Goal: Task Accomplishment & Management: Manage account settings

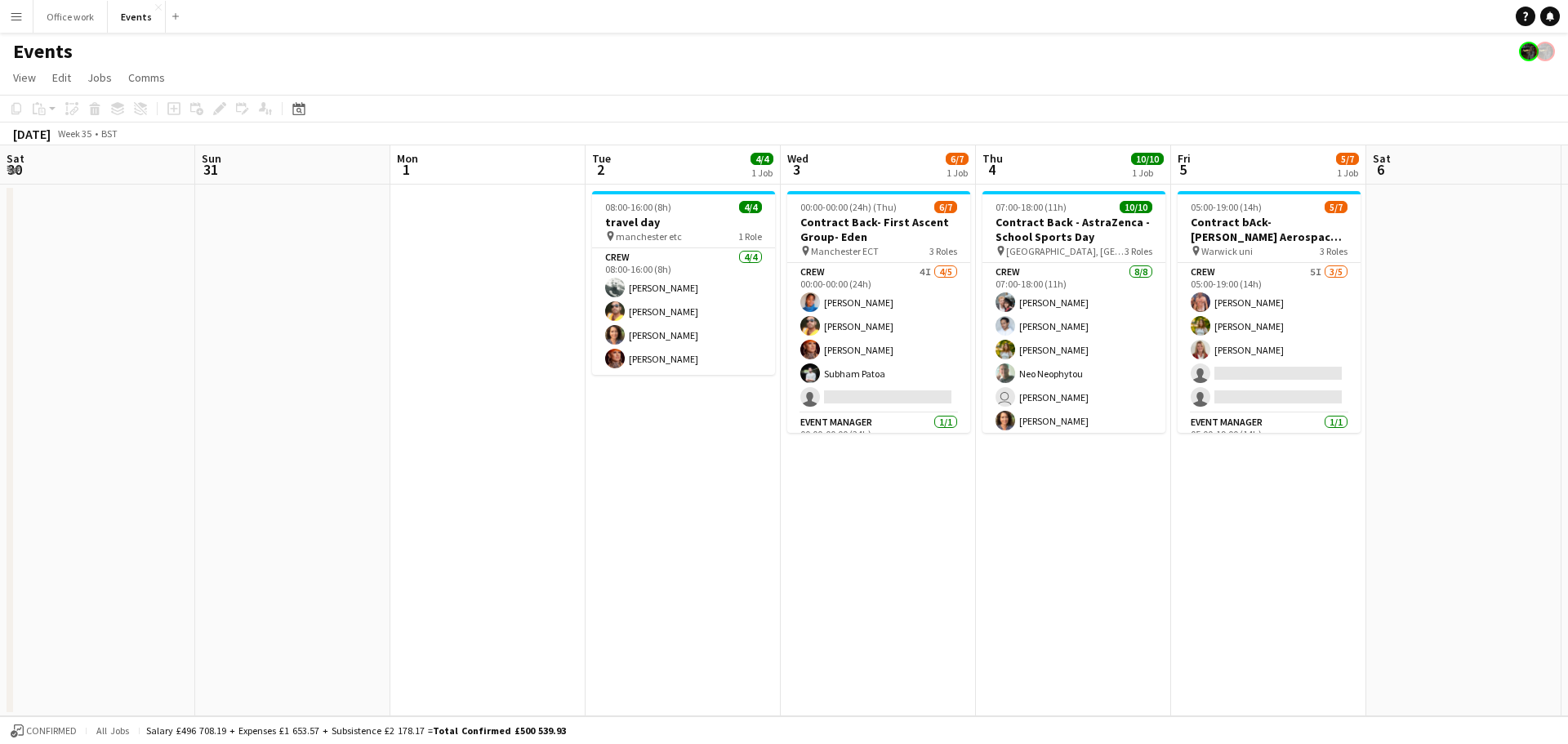
scroll to position [0, 347]
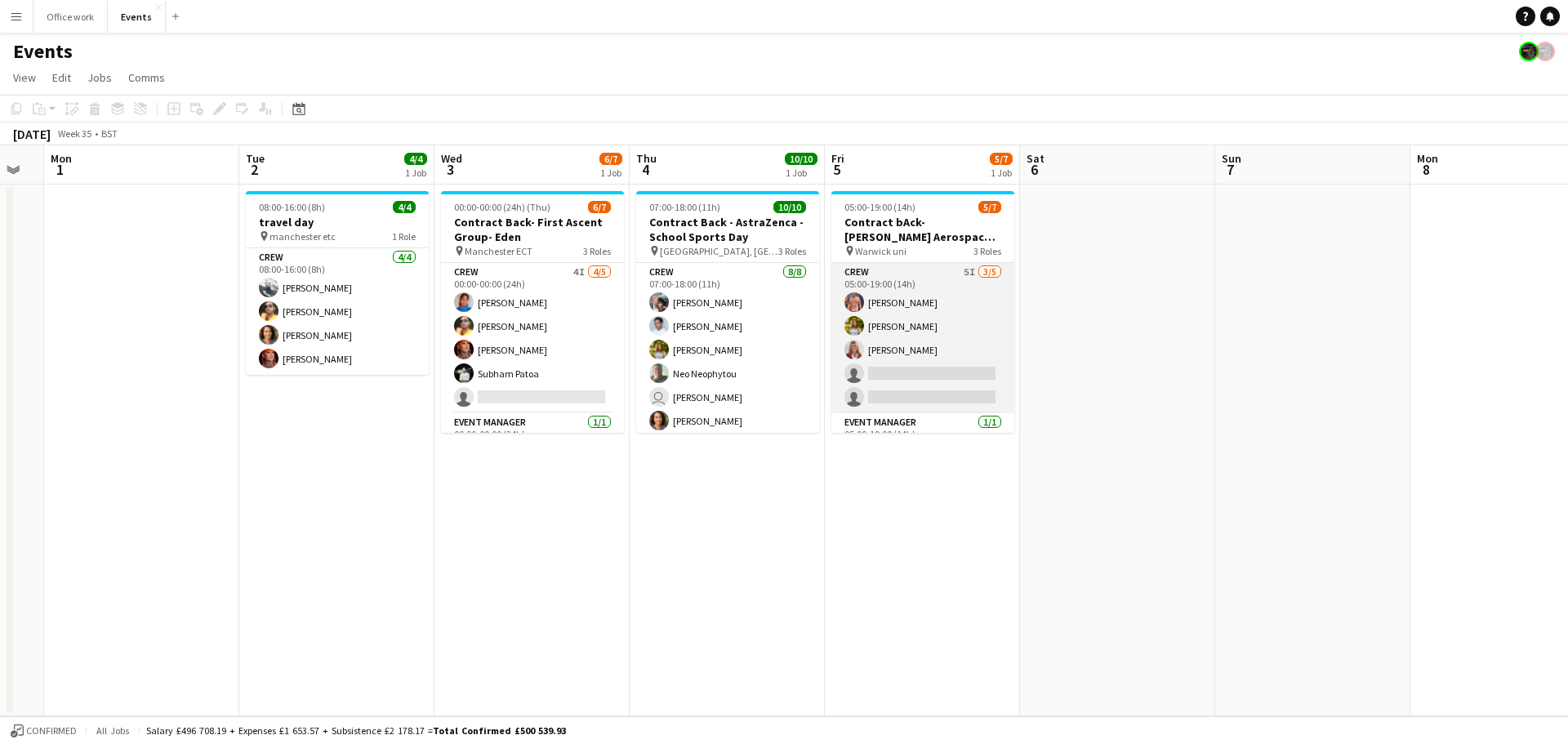
click at [940, 324] on app-card-role "Crew 5I [DATE] 05:00-19:00 (14h) [PERSON_NAME] [PERSON_NAME] [PERSON_NAME] sing…" at bounding box center [922, 338] width 183 height 150
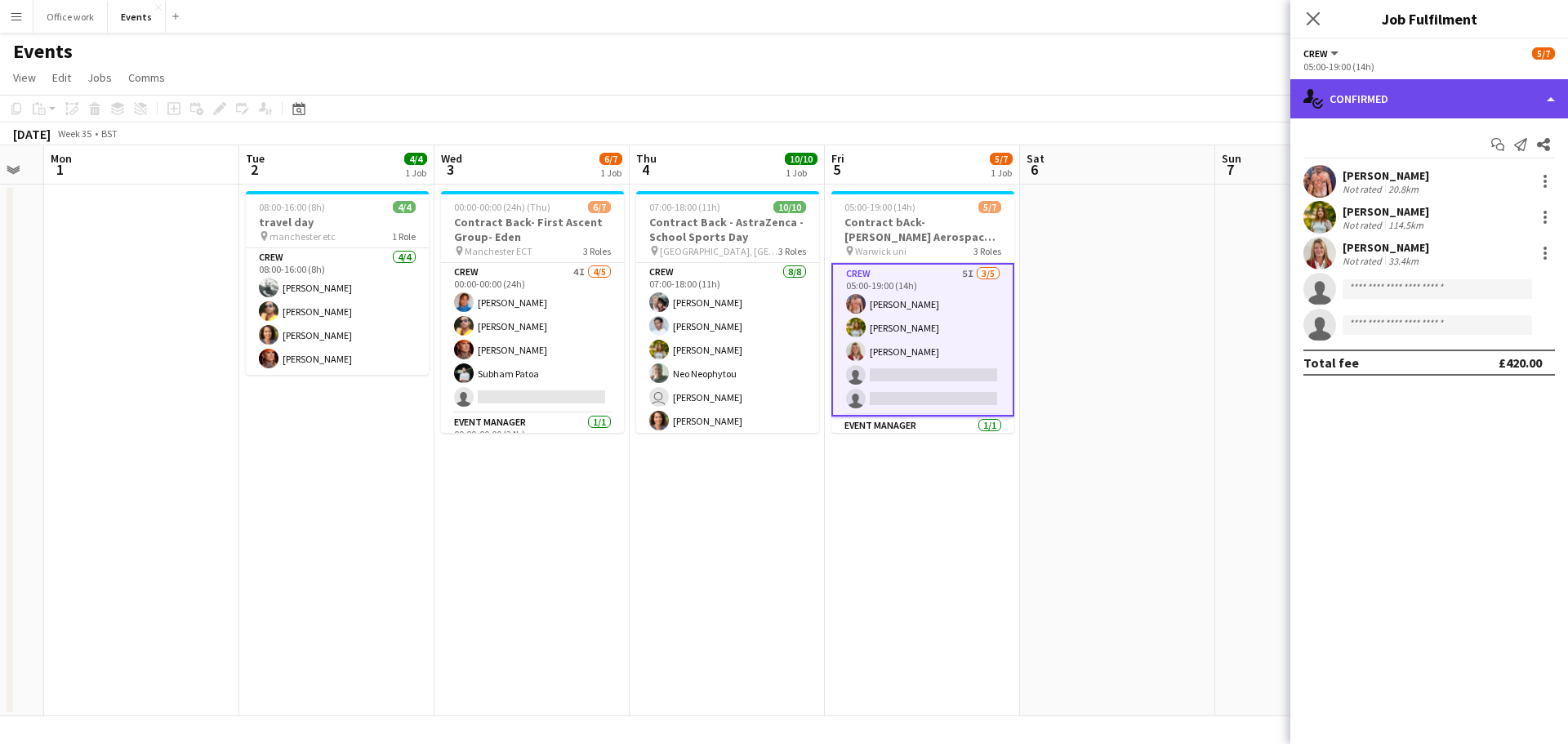
click at [1402, 111] on div "single-neutral-actions-check-2 Confirmed" at bounding box center [1429, 98] width 278 height 39
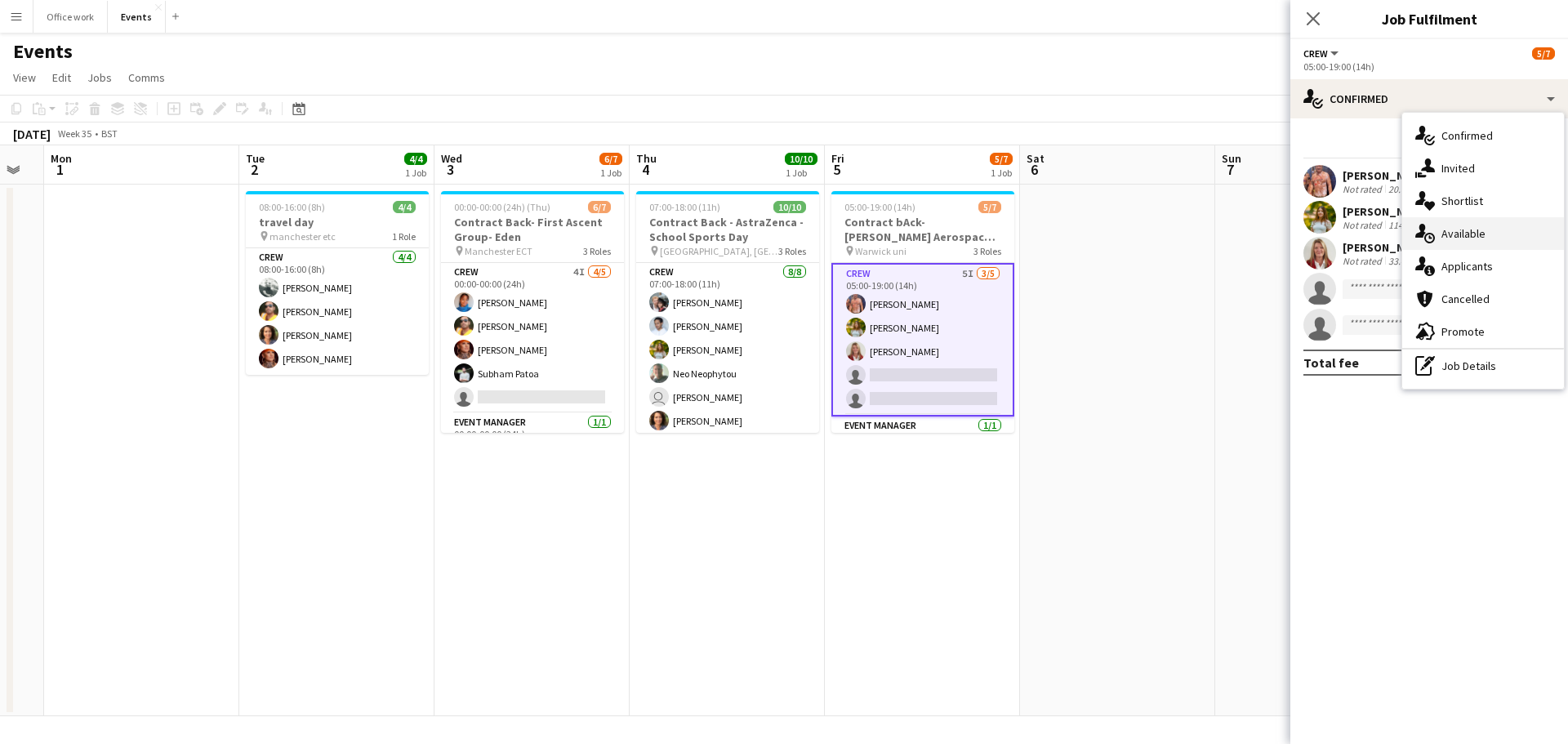
click at [1444, 228] on div "single-neutral-actions-upload Available" at bounding box center [1484, 234] width 162 height 33
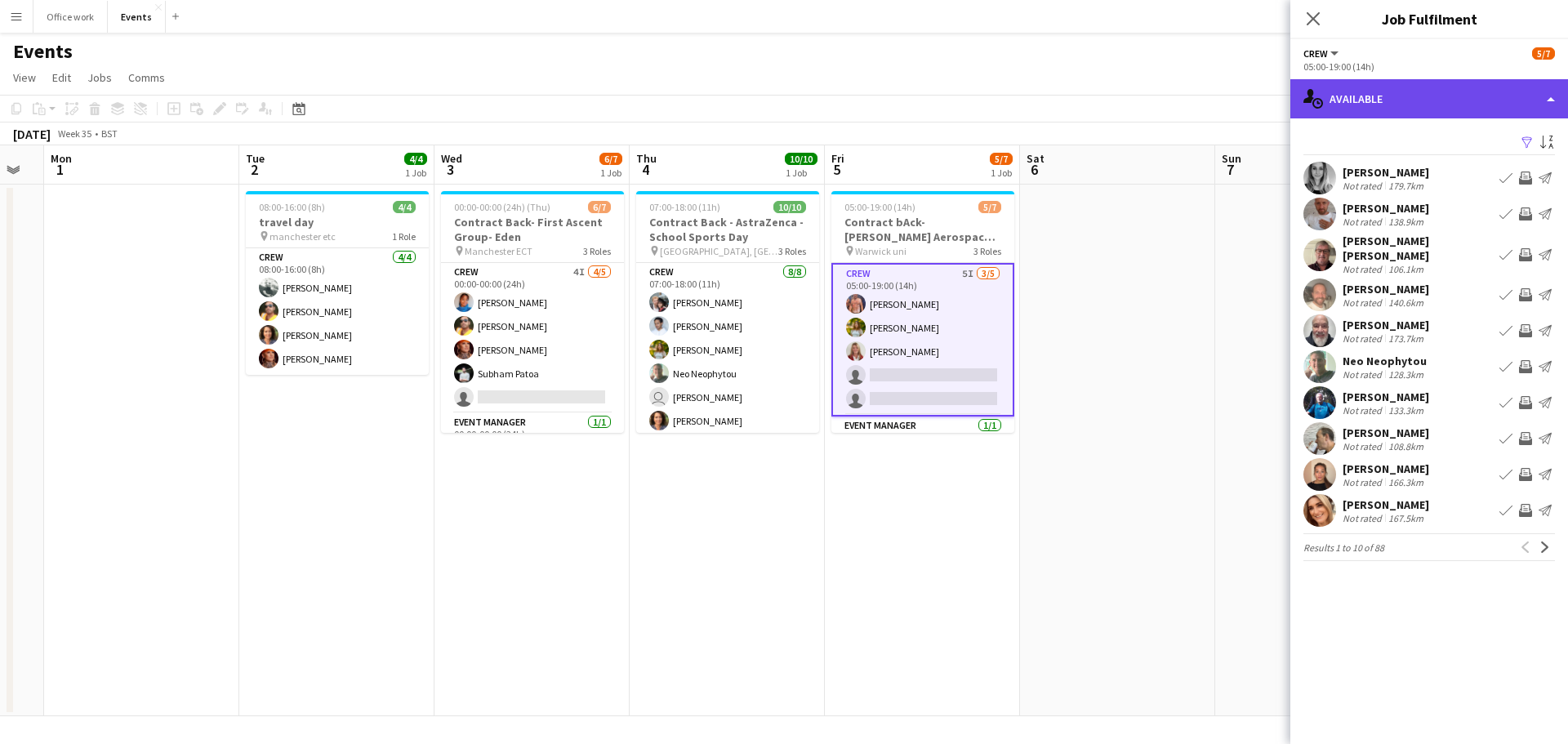
click at [1401, 103] on div "single-neutral-actions-upload Available" at bounding box center [1429, 98] width 278 height 39
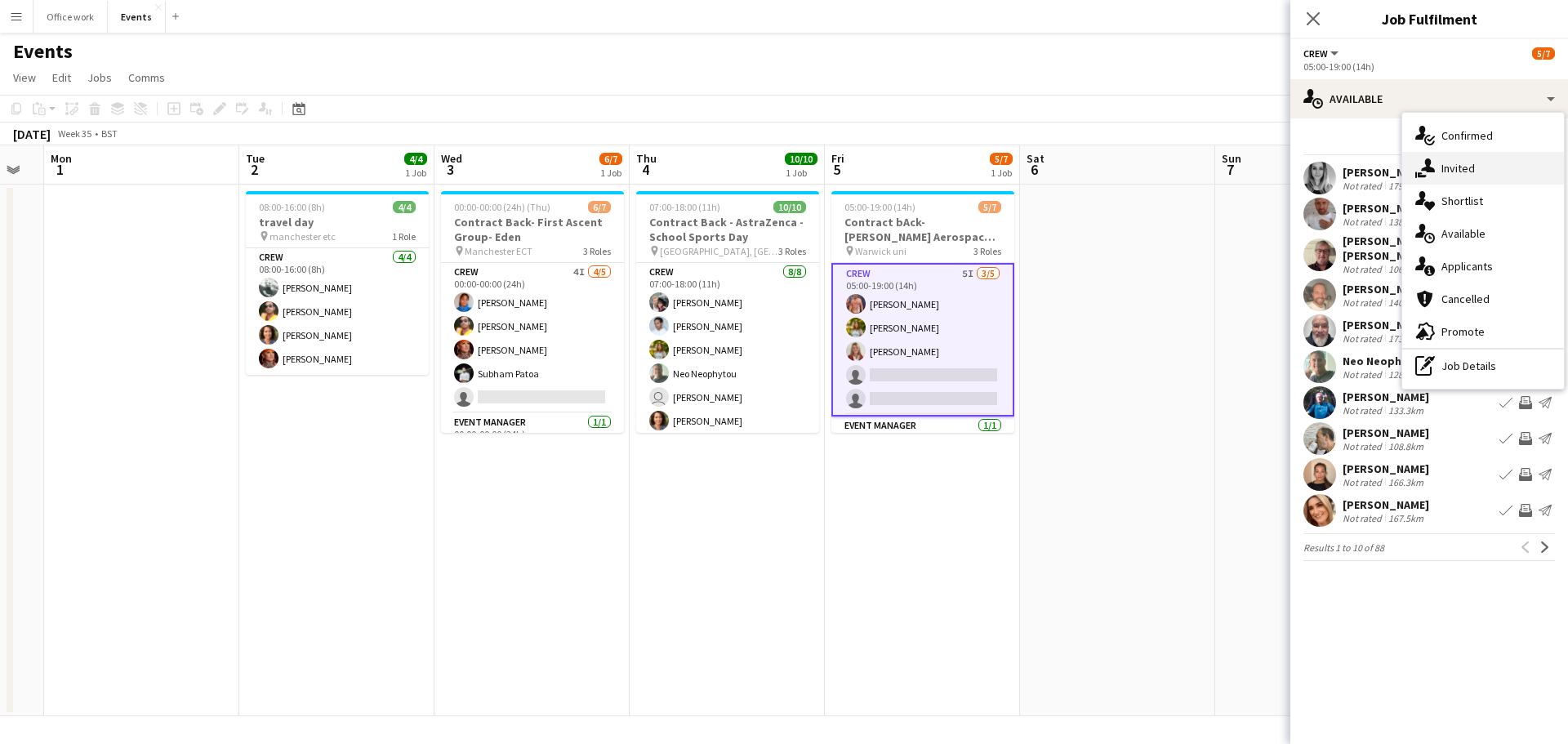
click at [1437, 171] on div "single-neutral-actions-share-1 Invited" at bounding box center [1484, 168] width 162 height 33
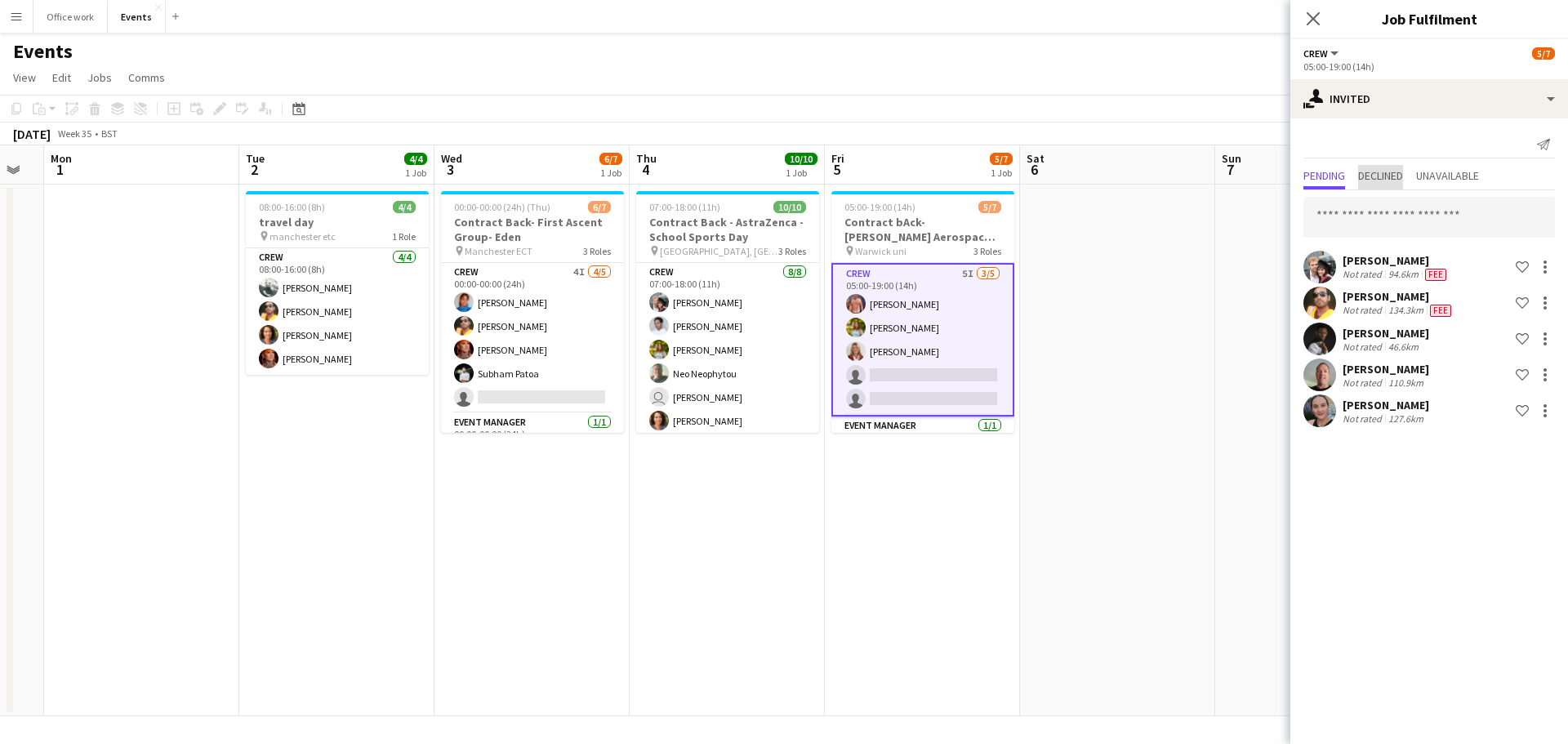
click at [1399, 174] on span "Declined" at bounding box center [1381, 175] width 45 height 11
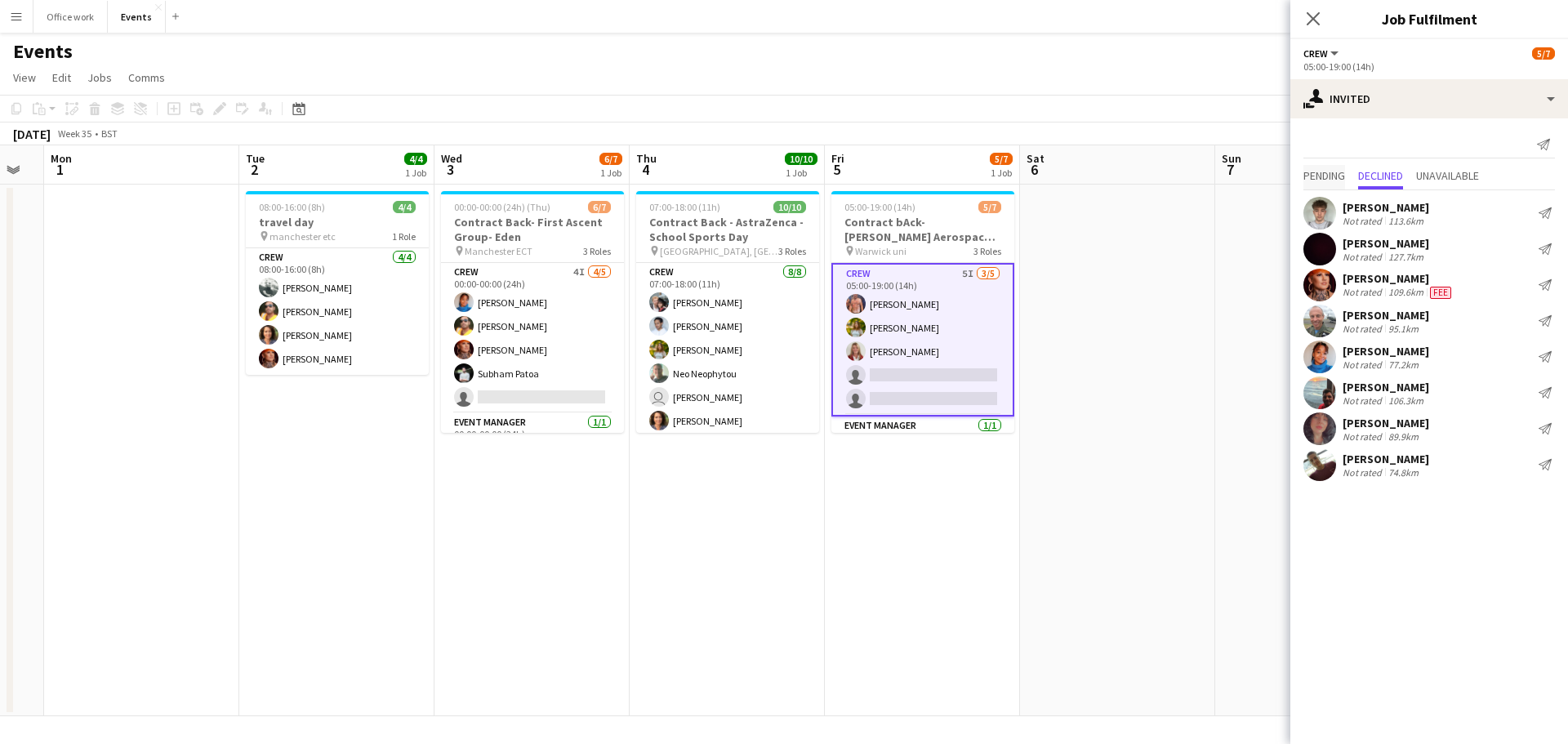
click at [1340, 170] on span "Pending" at bounding box center [1324, 175] width 41 height 11
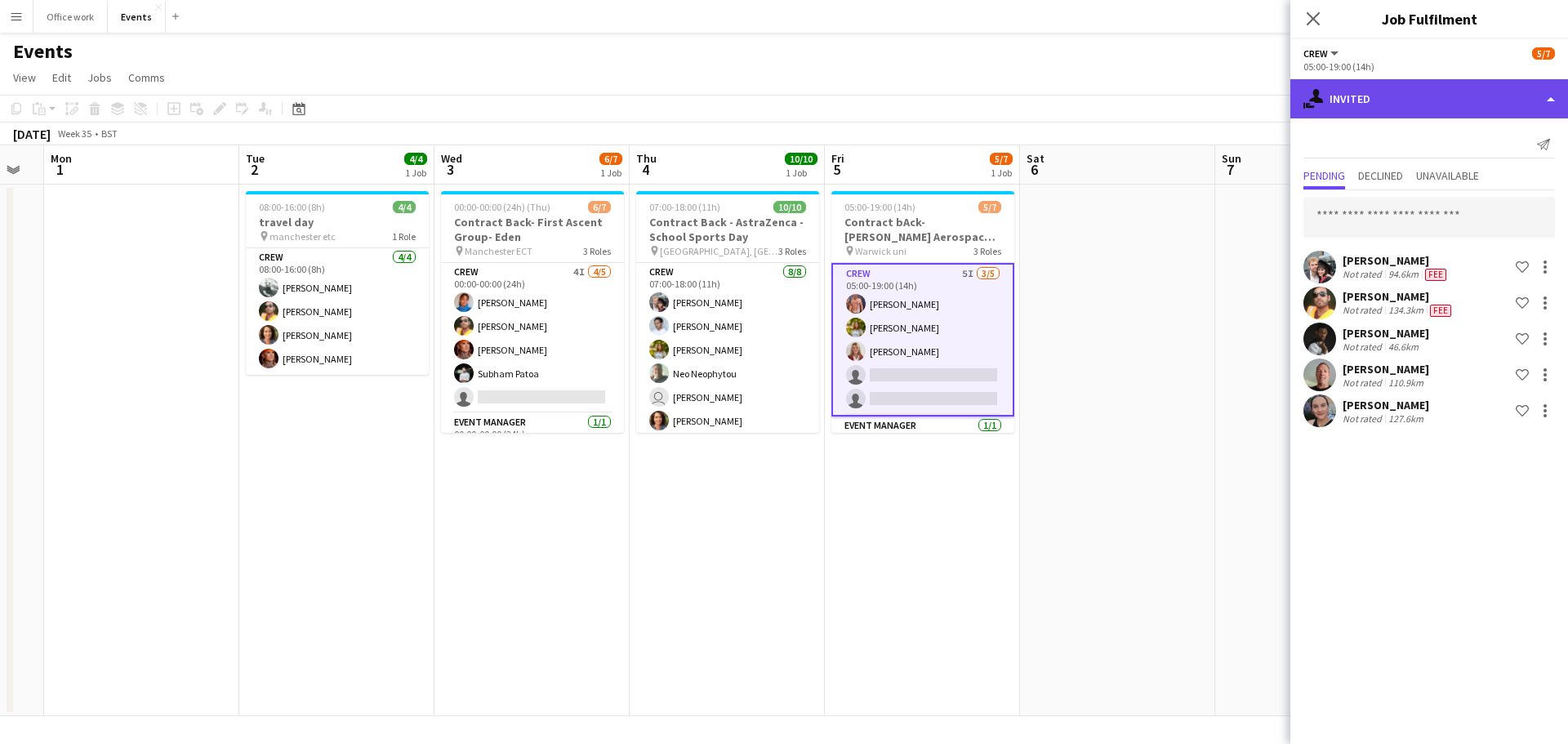
click at [1386, 98] on div "single-neutral-actions-share-1 Invited" at bounding box center [1429, 98] width 278 height 39
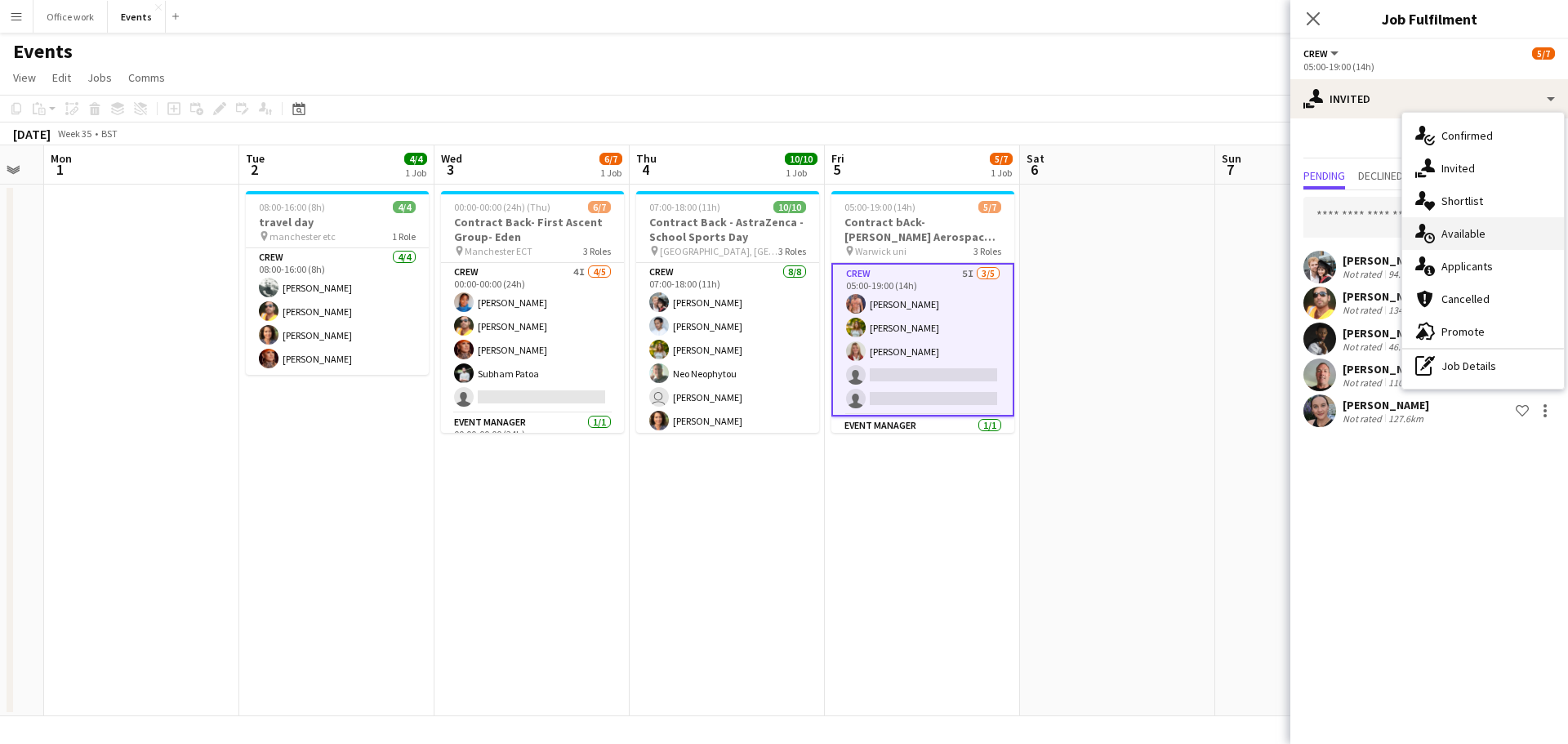
click at [1452, 230] on div "single-neutral-actions-upload Available" at bounding box center [1484, 234] width 162 height 33
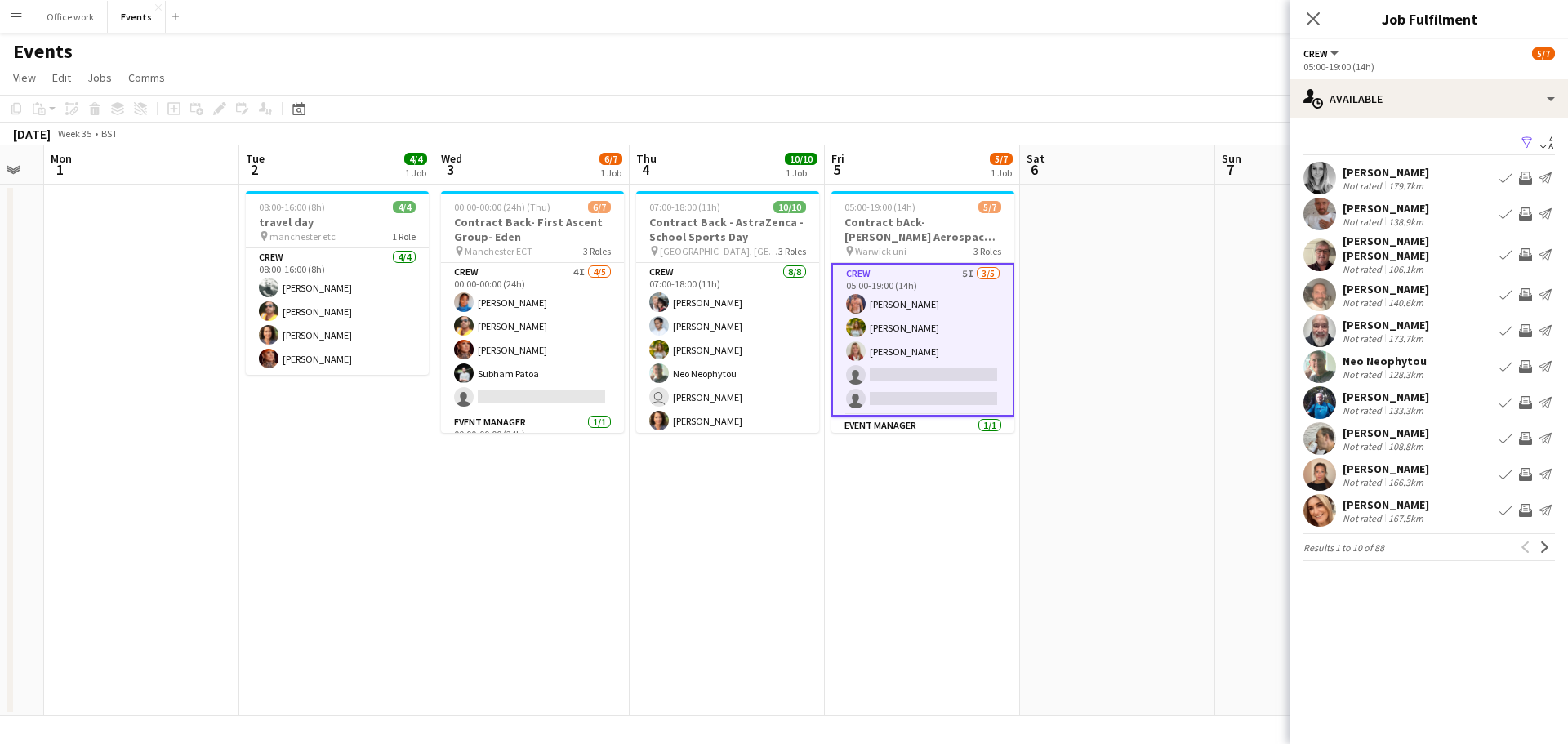
click at [1452, 230] on div "[PERSON_NAME] Not rated 138.9km Book crew Invite crew Send notification" at bounding box center [1429, 214] width 278 height 33
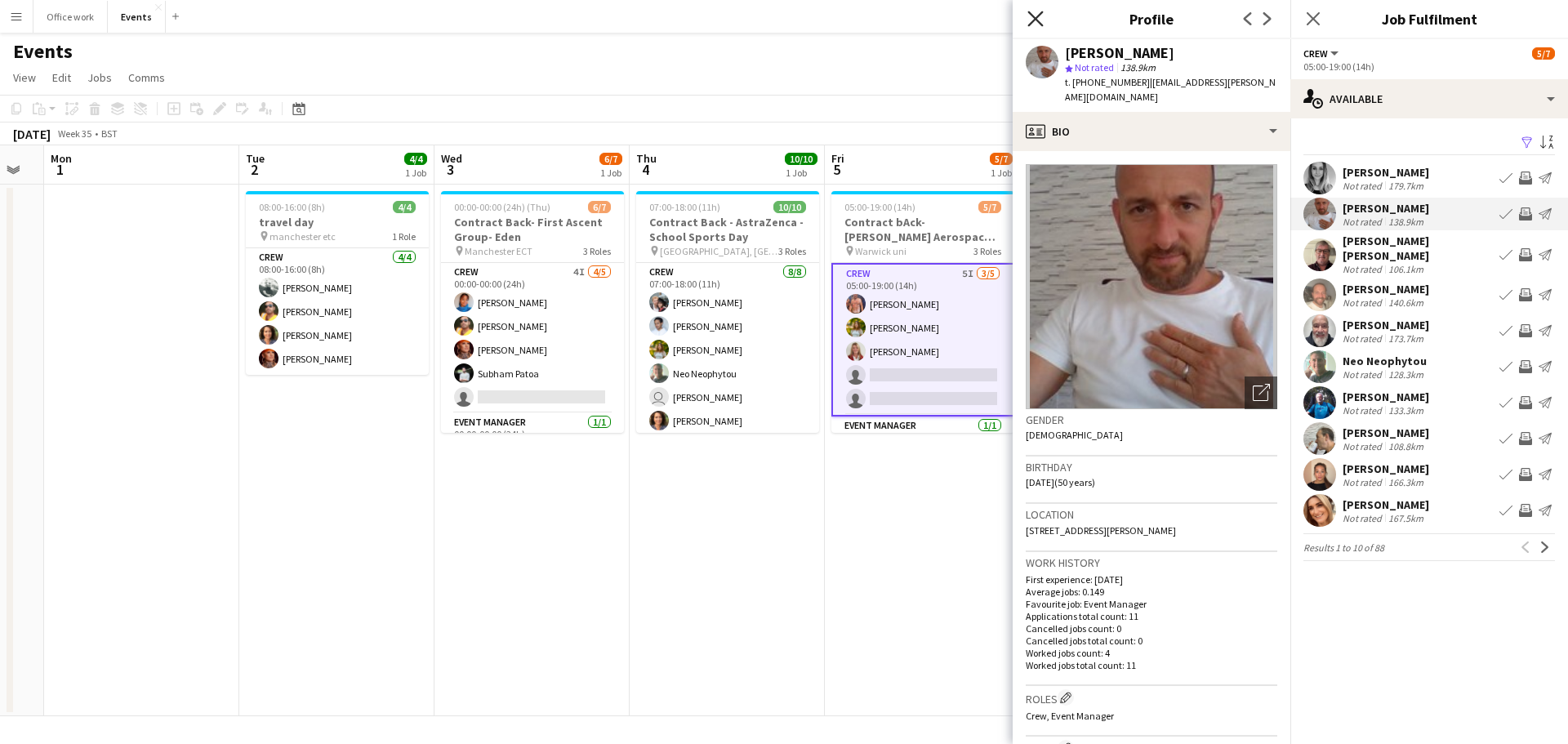
click at [1034, 17] on icon at bounding box center [1035, 18] width 16 height 16
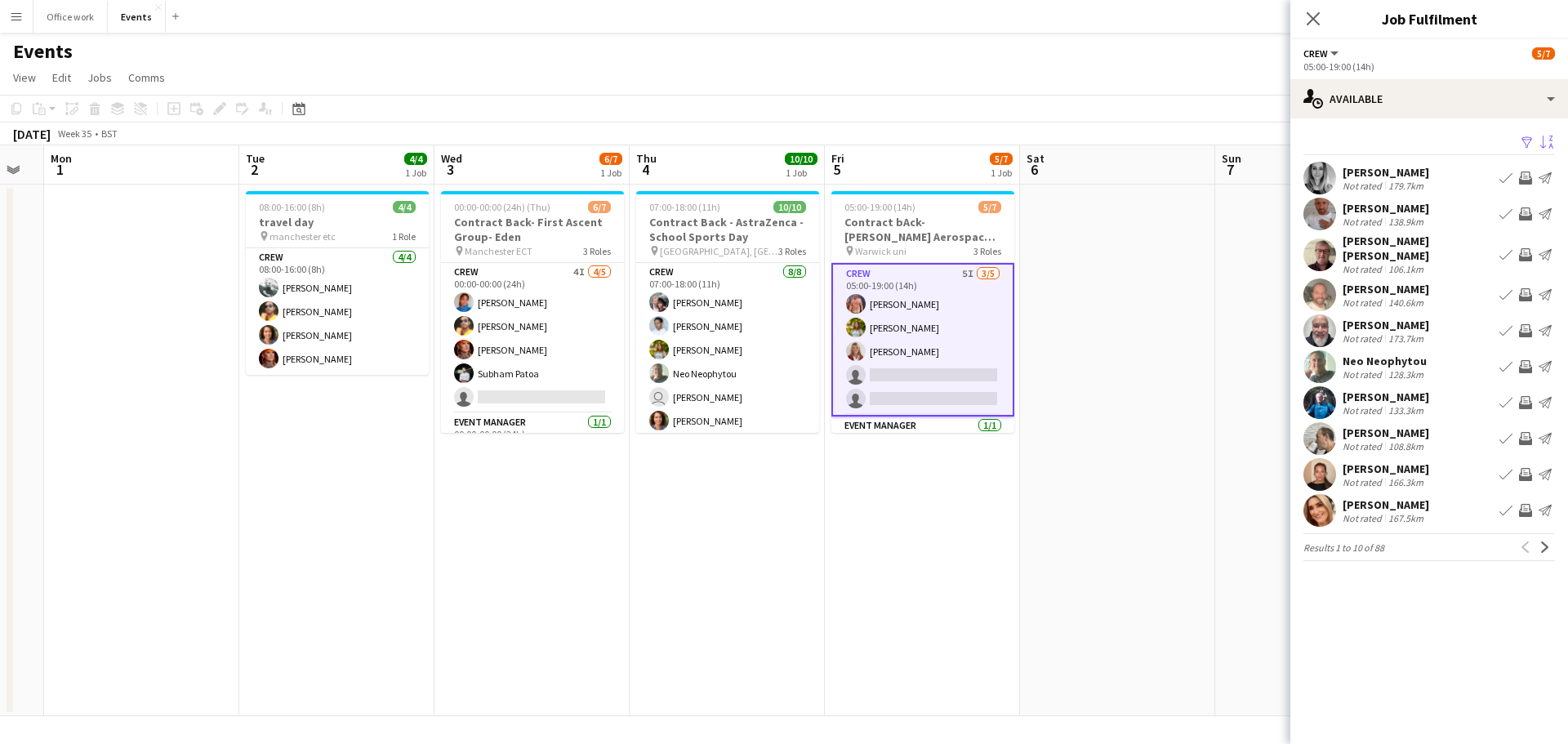
click at [1548, 145] on app-icon "Sort asc" at bounding box center [1546, 143] width 13 height 16
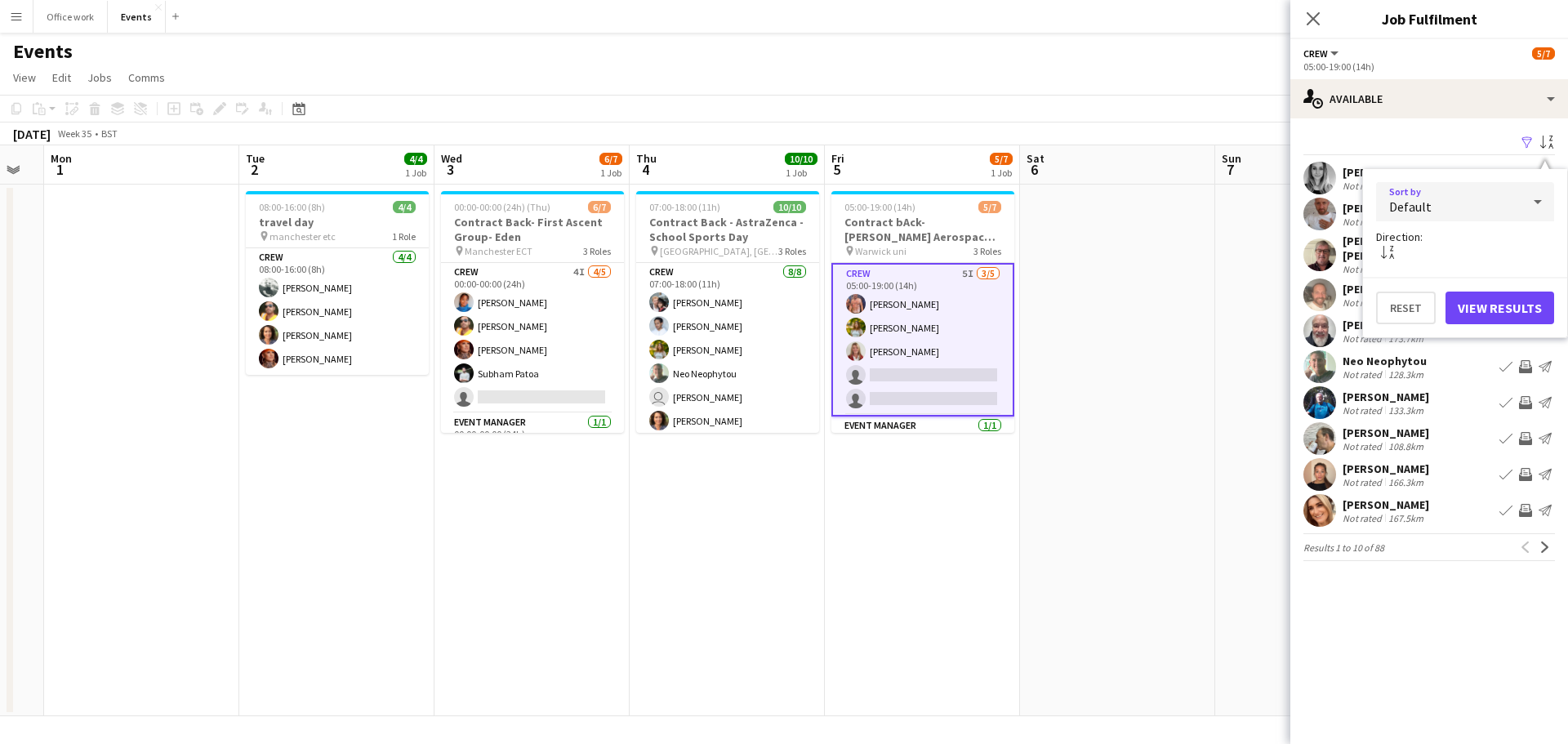
click at [1480, 203] on div "Default" at bounding box center [1448, 201] width 146 height 39
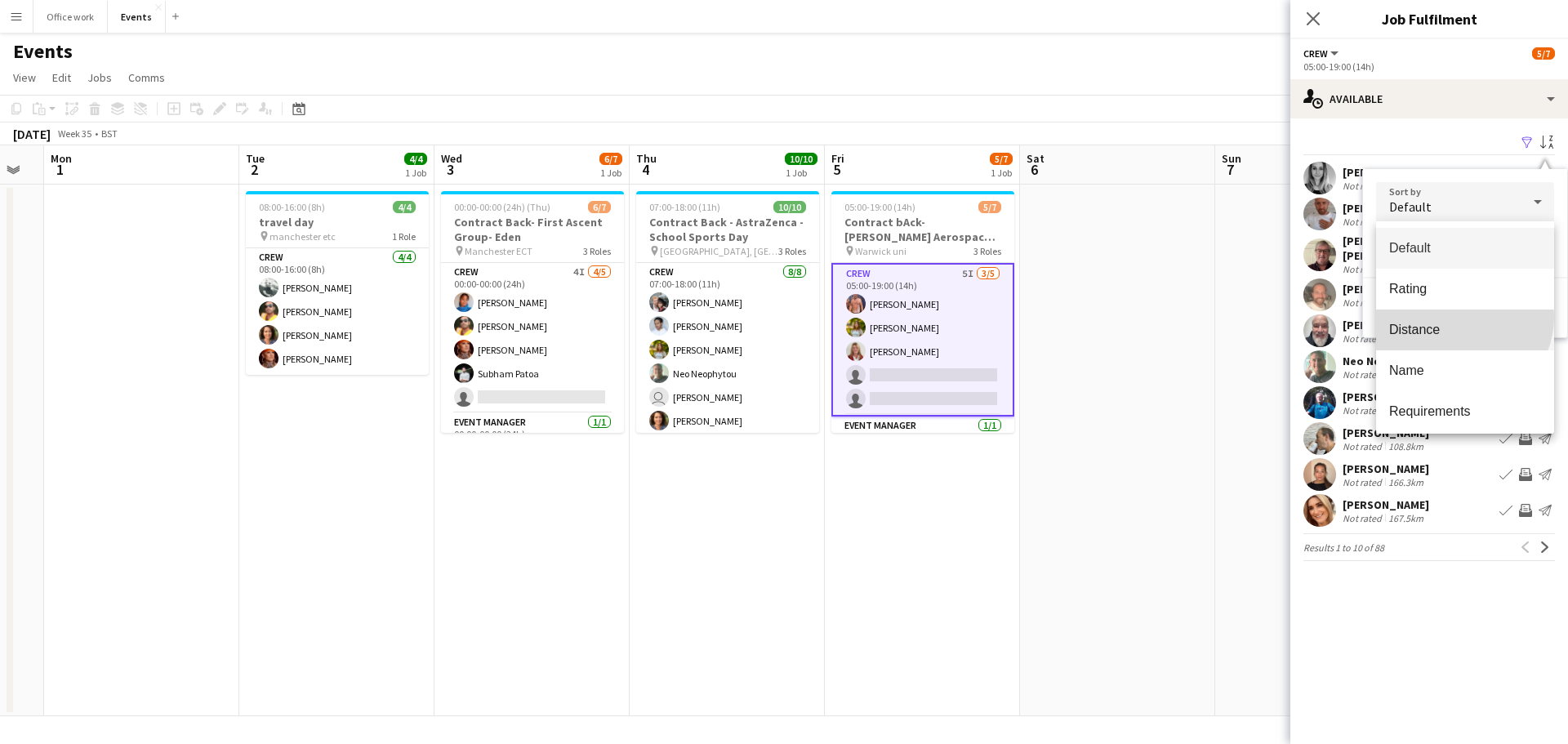
click at [1462, 317] on mat-option "Distance" at bounding box center [1465, 329] width 178 height 41
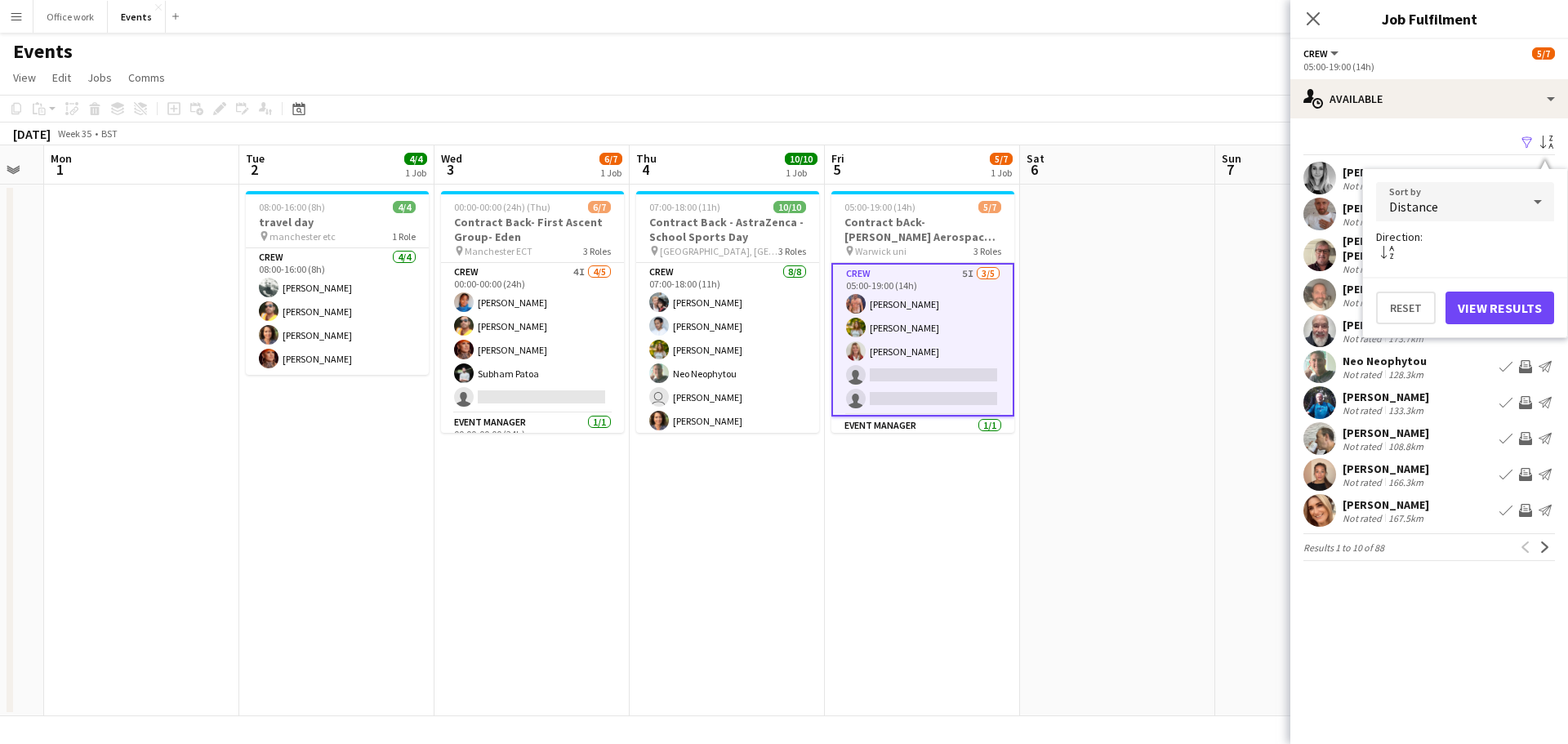
click at [1493, 290] on div "Reset View Results" at bounding box center [1465, 300] width 204 height 47
click at [1490, 315] on button "View Results" at bounding box center [1500, 308] width 109 height 33
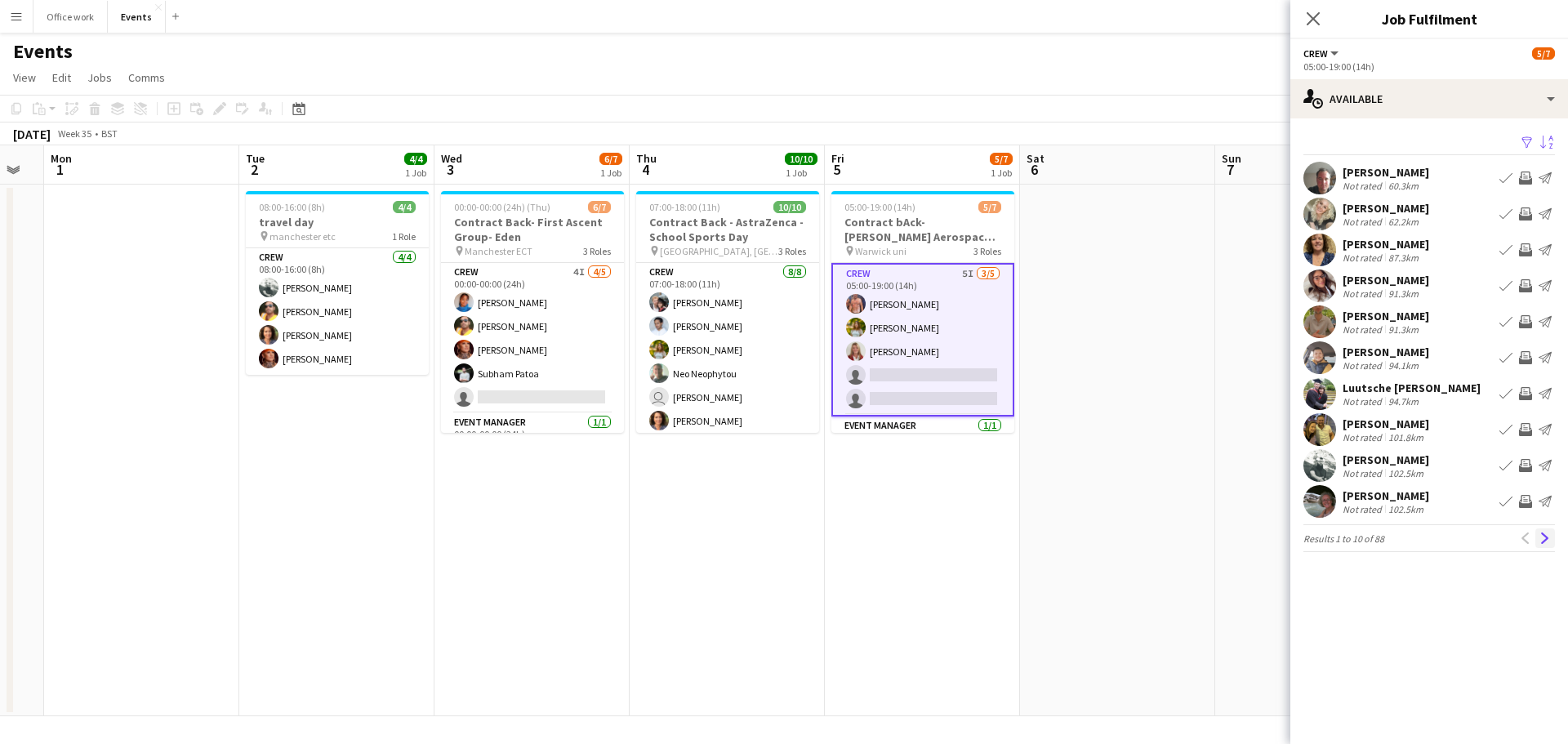
click at [1548, 540] on app-icon "Next" at bounding box center [1545, 538] width 11 height 11
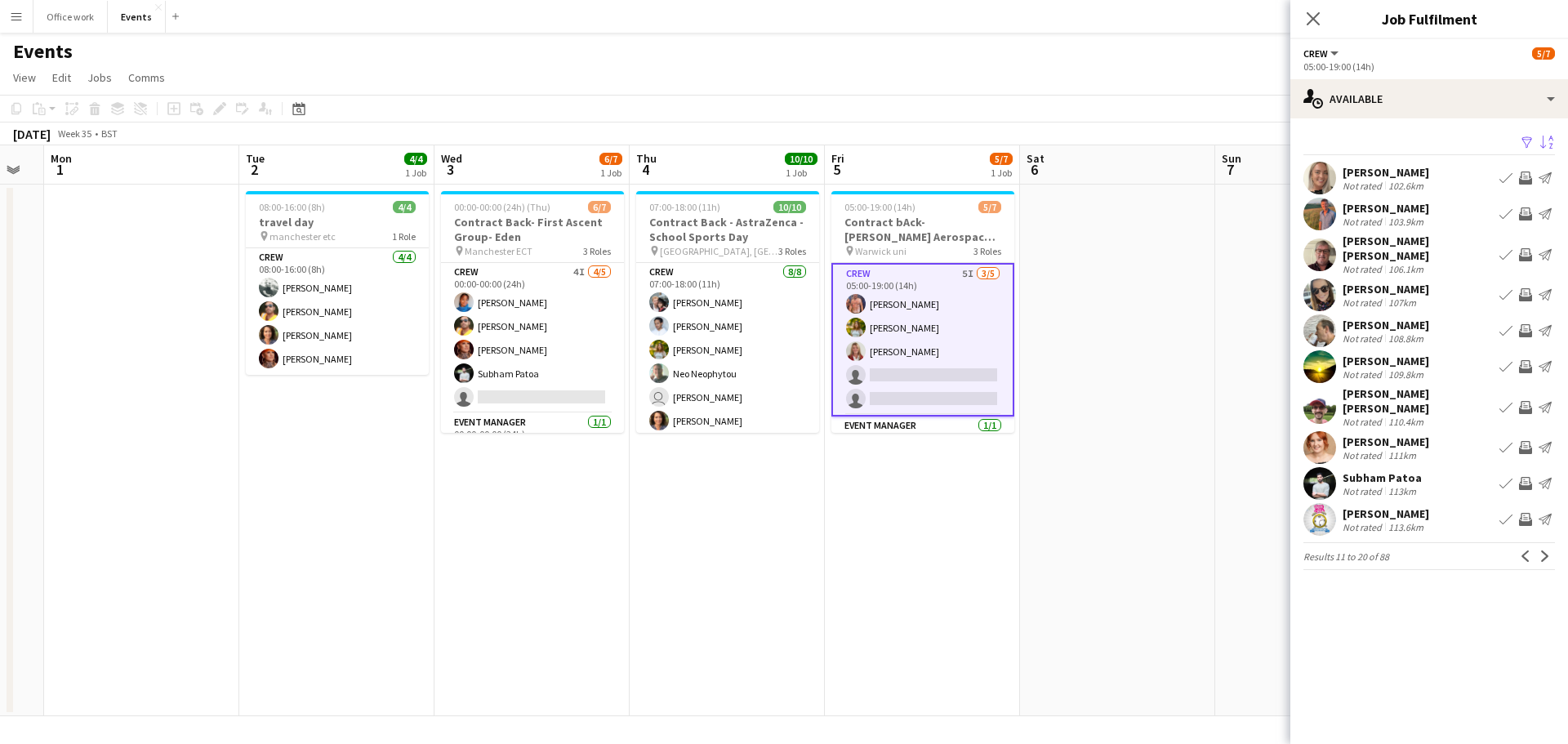
click at [1548, 551] on app-icon "Next" at bounding box center [1545, 556] width 11 height 11
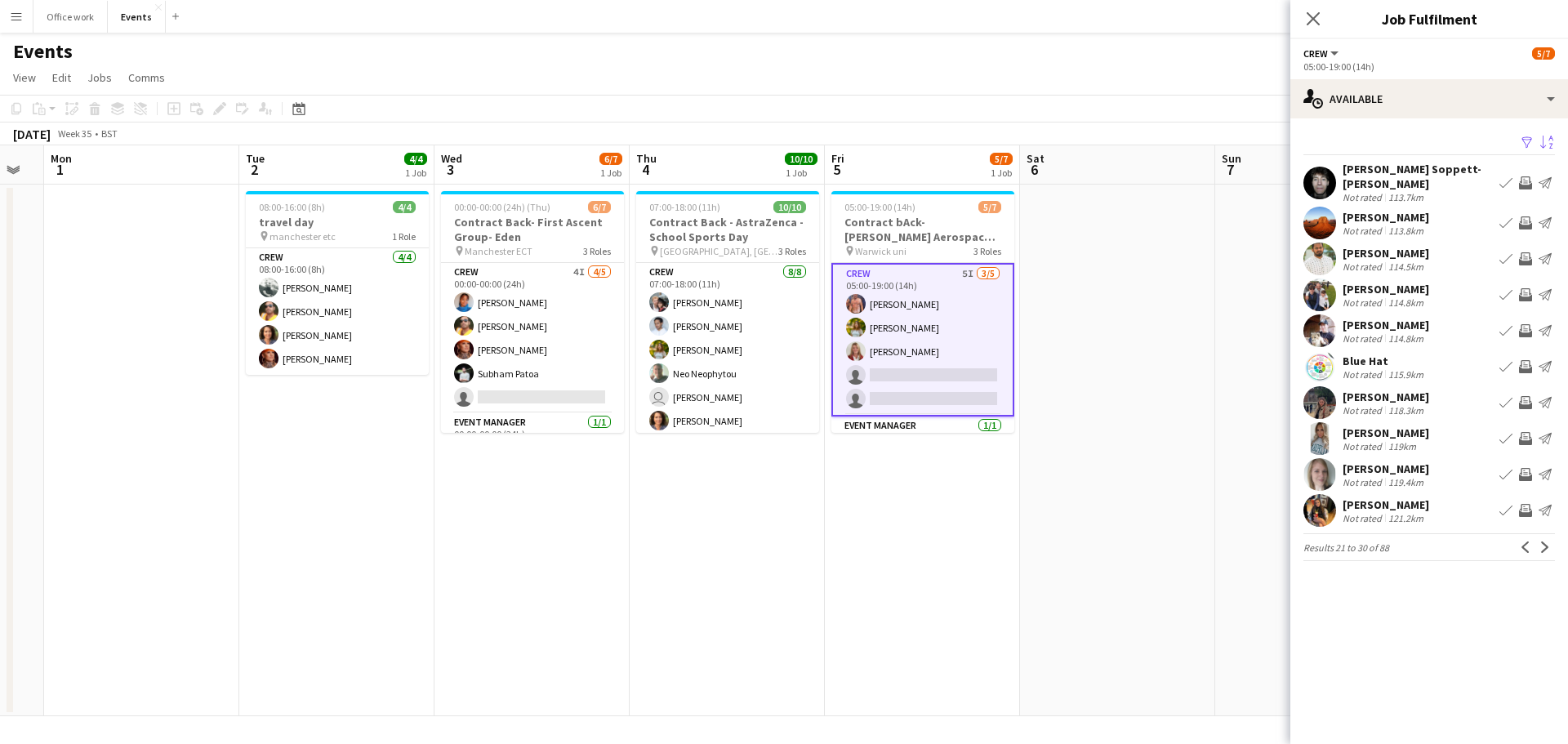
click at [1384, 209] on div "[PERSON_NAME]" at bounding box center [1386, 216] width 86 height 15
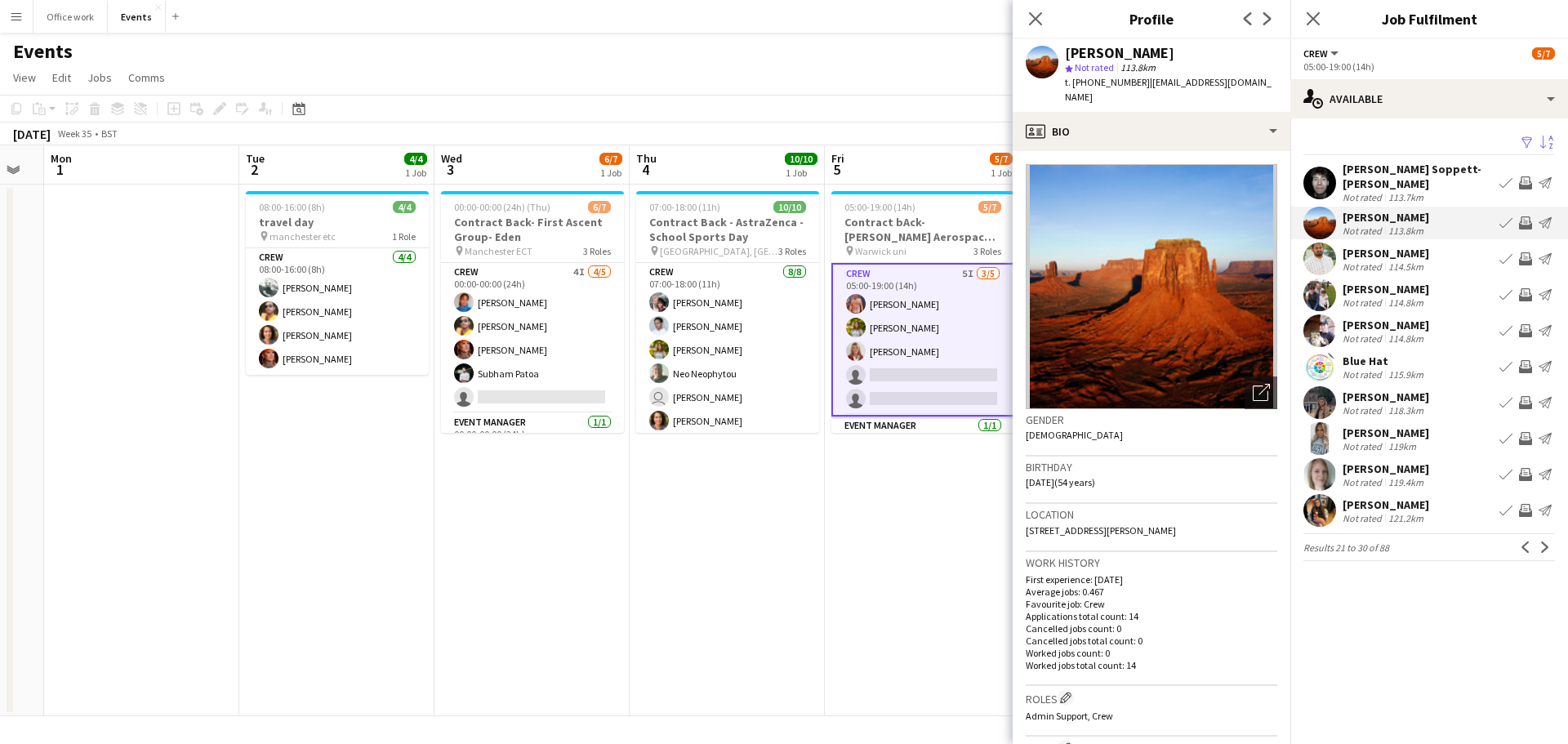
click at [1521, 181] on app-icon "Invite crew" at bounding box center [1525, 183] width 13 height 13
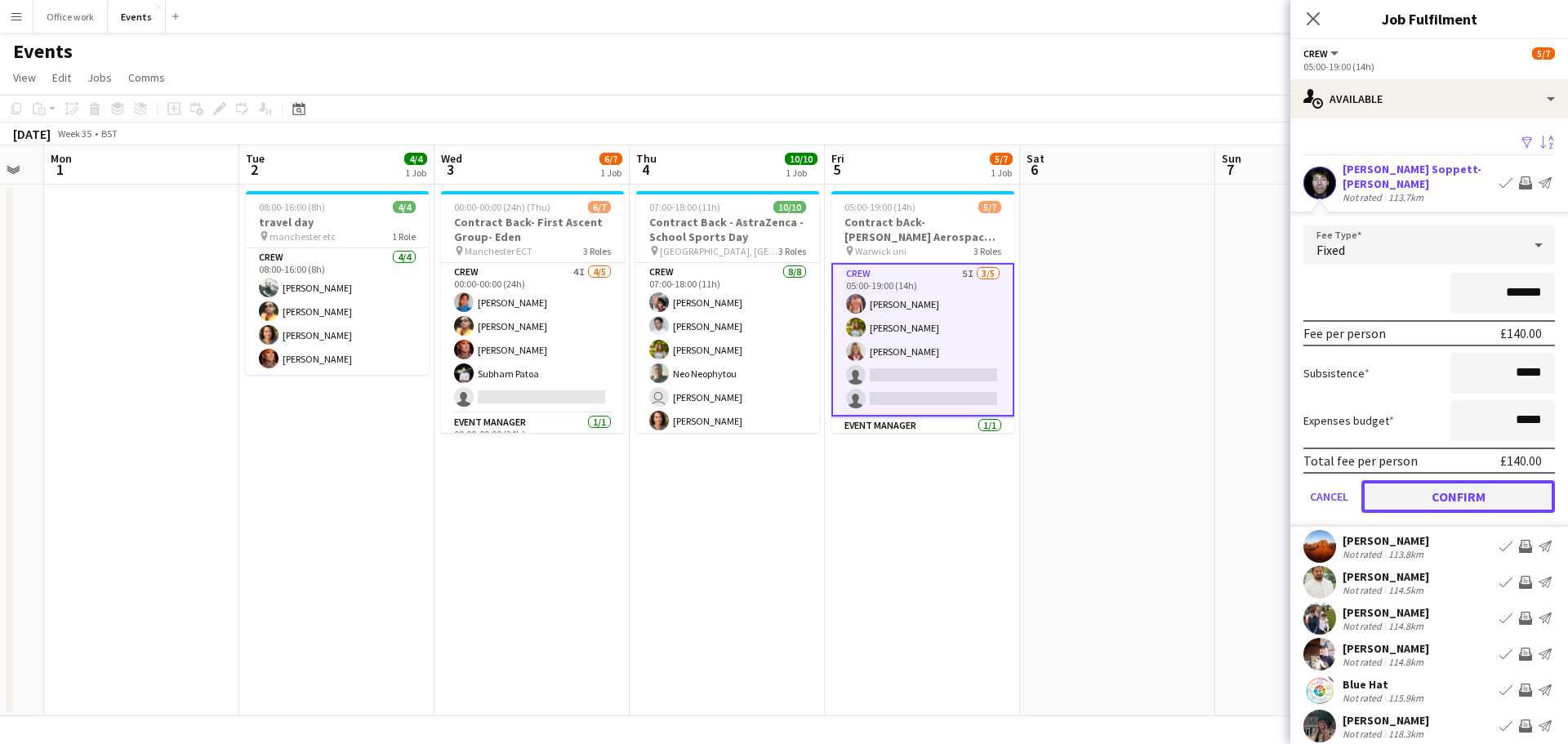
click at [1456, 491] on button "Confirm" at bounding box center [1458, 497] width 194 height 33
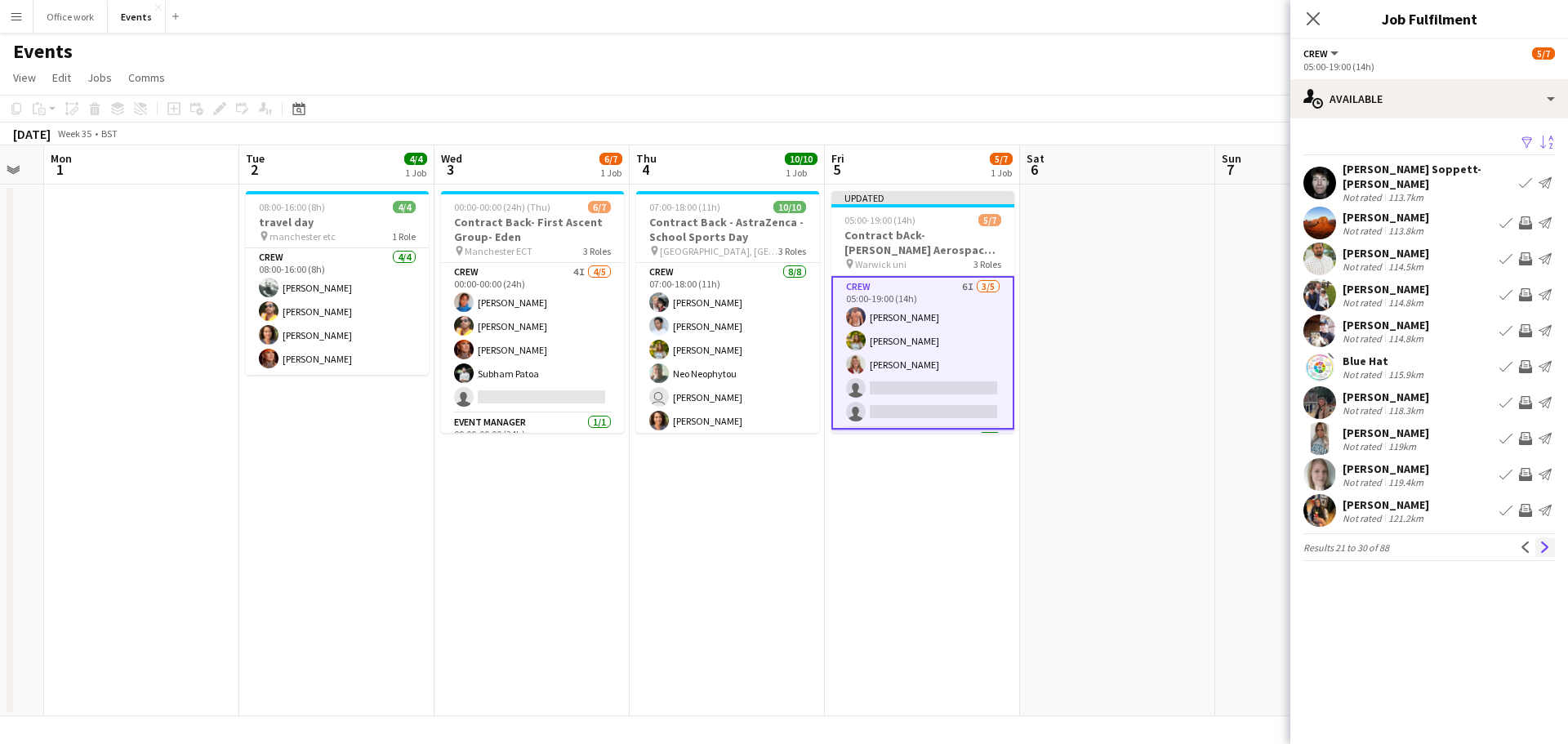
click at [1540, 541] on app-icon "Next" at bounding box center [1545, 547] width 11 height 11
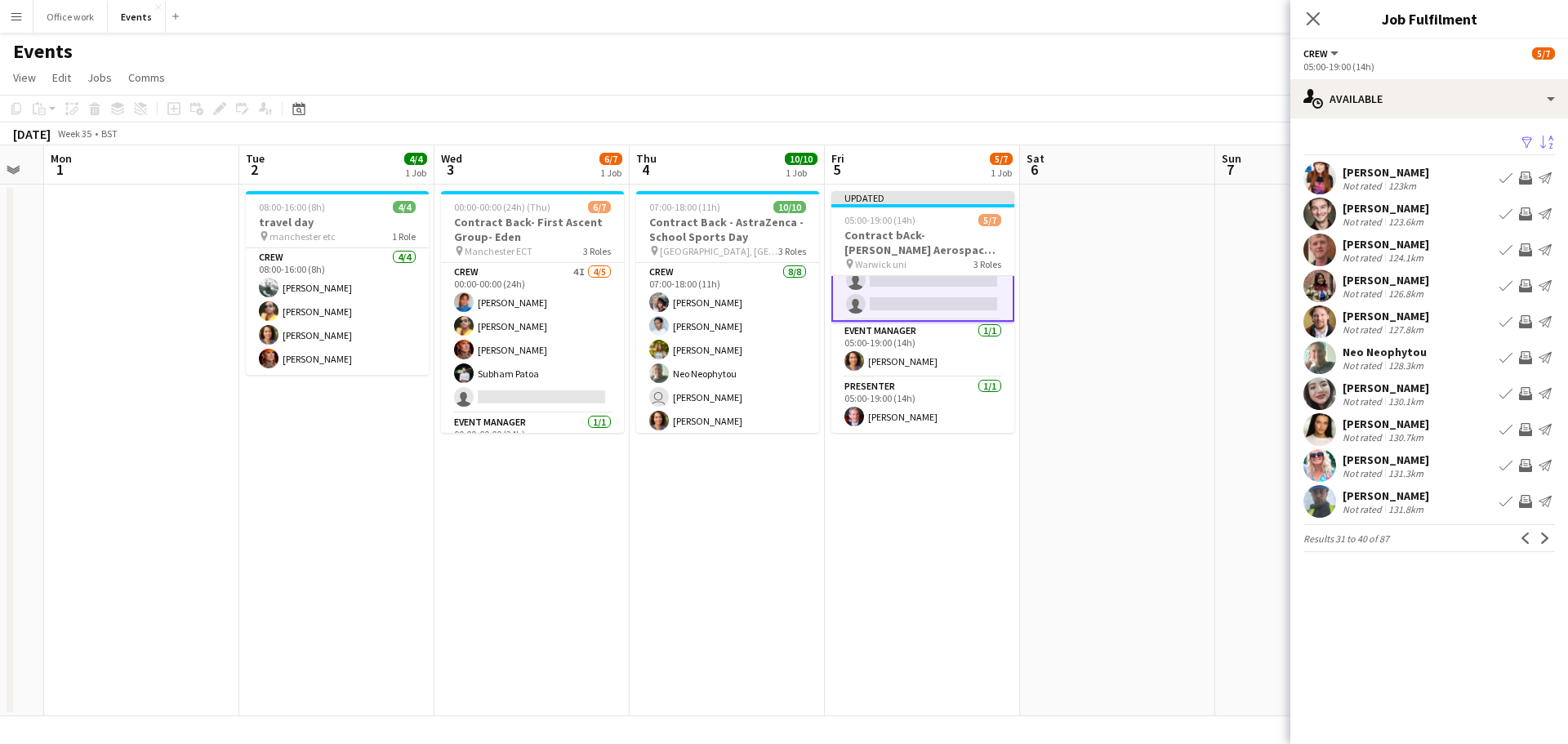
scroll to position [0, 0]
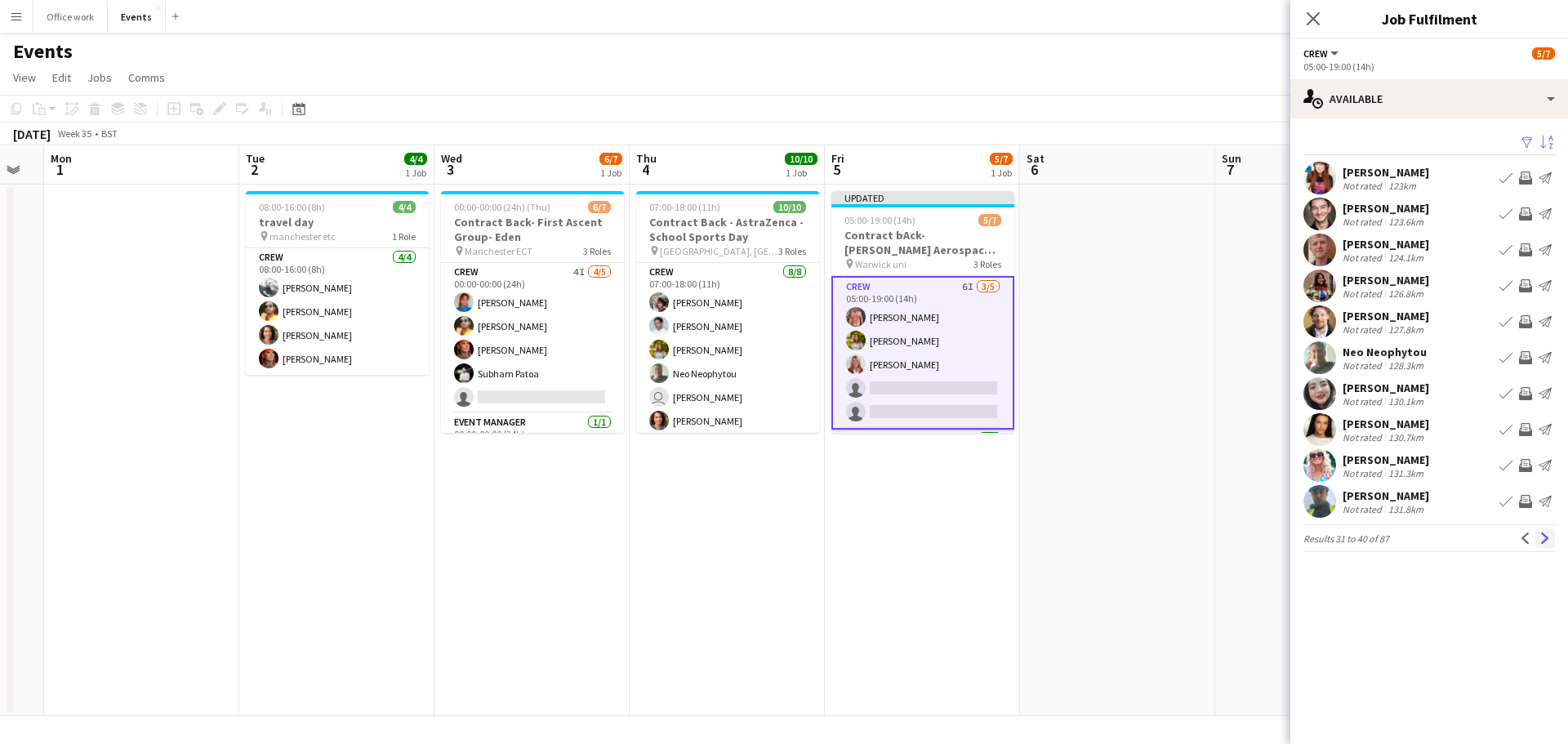
click at [1537, 536] on button "Next" at bounding box center [1545, 538] width 20 height 20
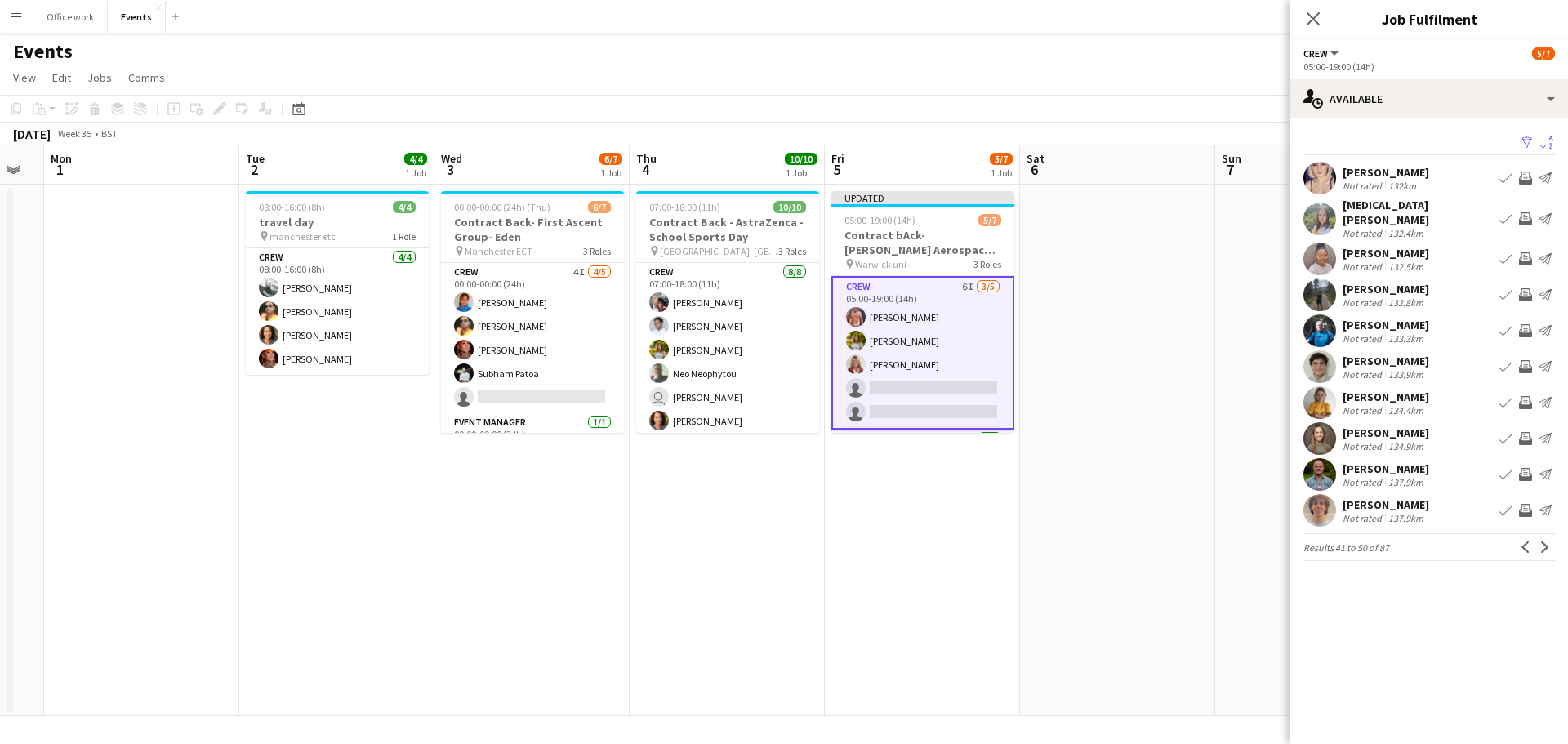
click at [1520, 465] on button "Invite crew" at bounding box center [1525, 474] width 20 height 20
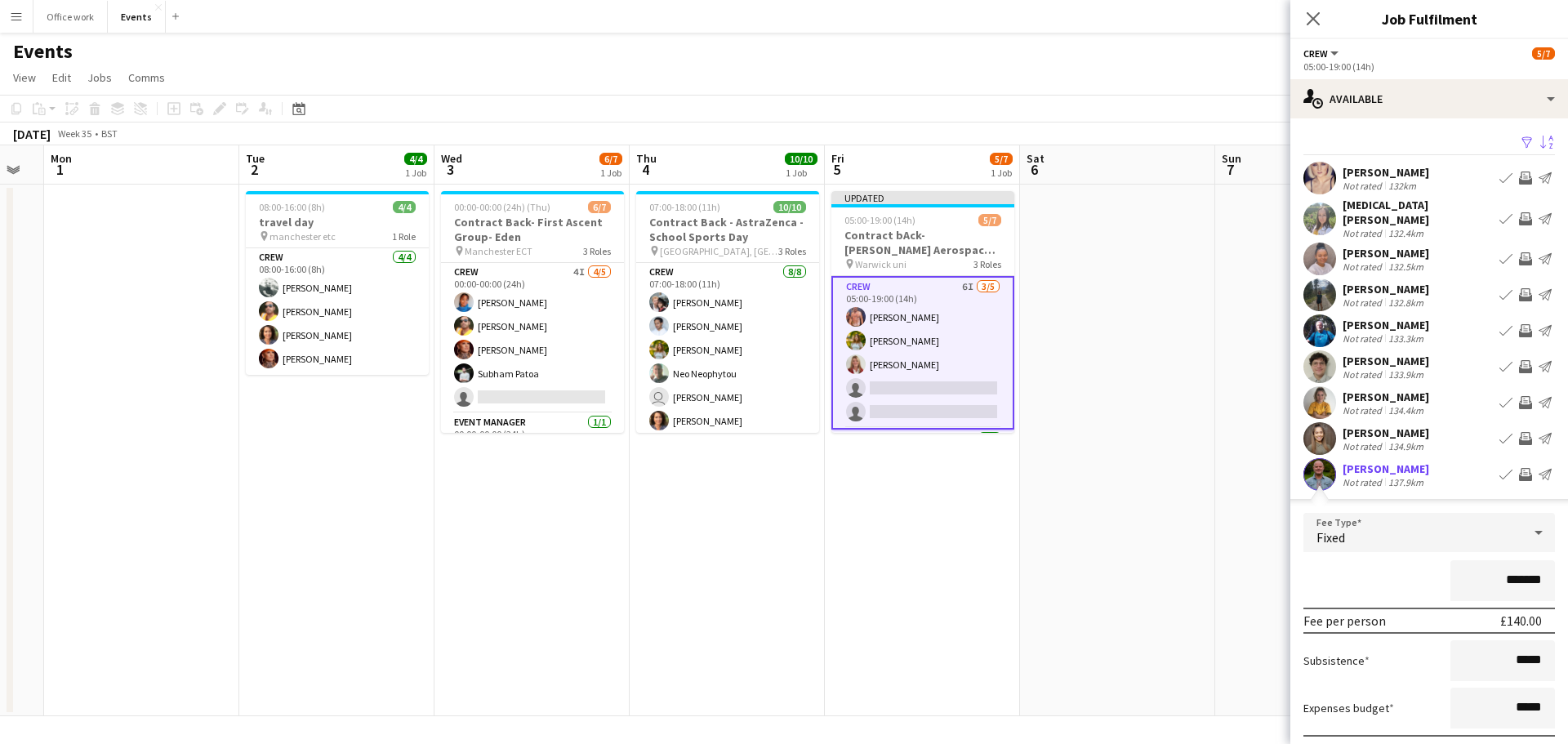
scroll to position [151, 0]
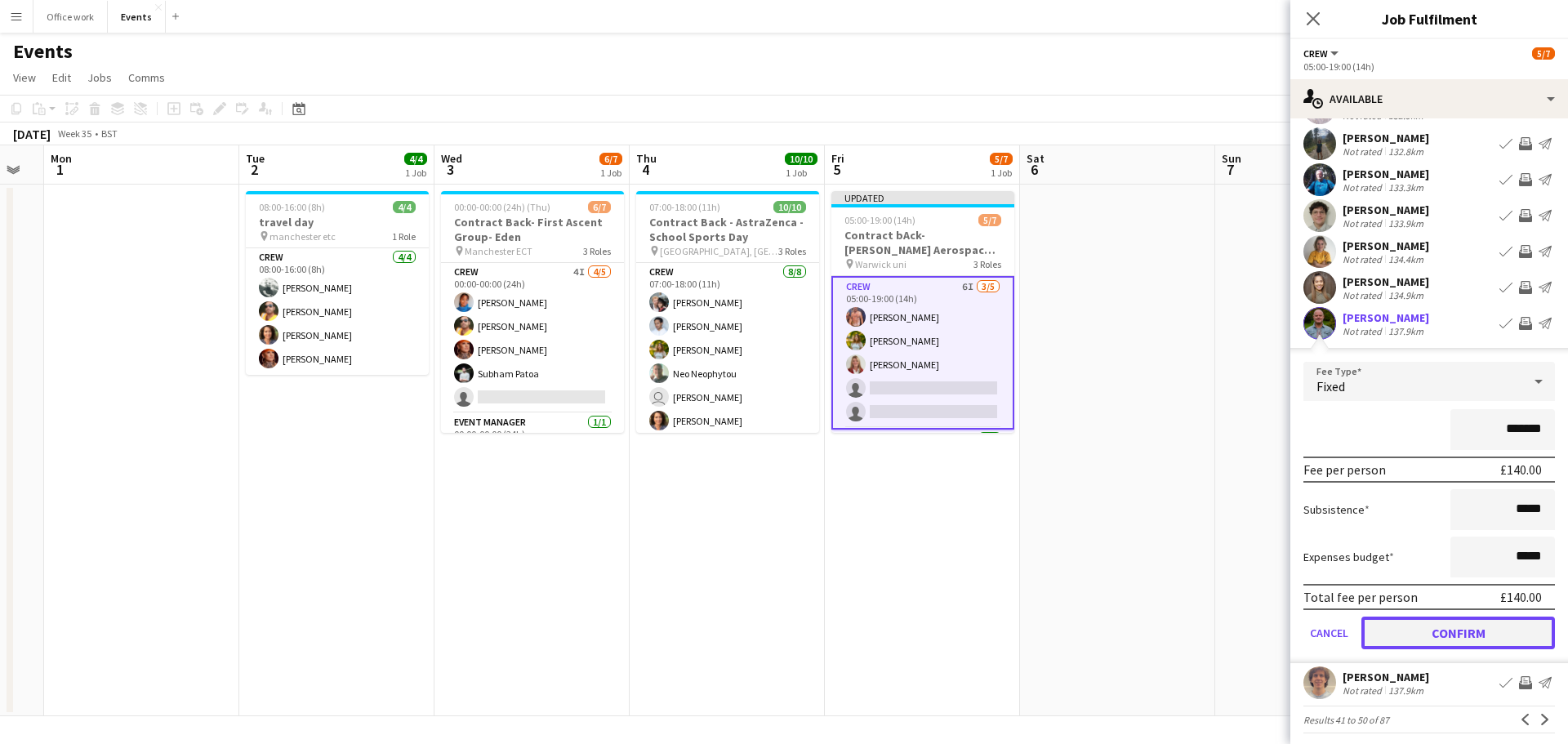
click at [1415, 616] on button "Confirm" at bounding box center [1458, 633] width 194 height 33
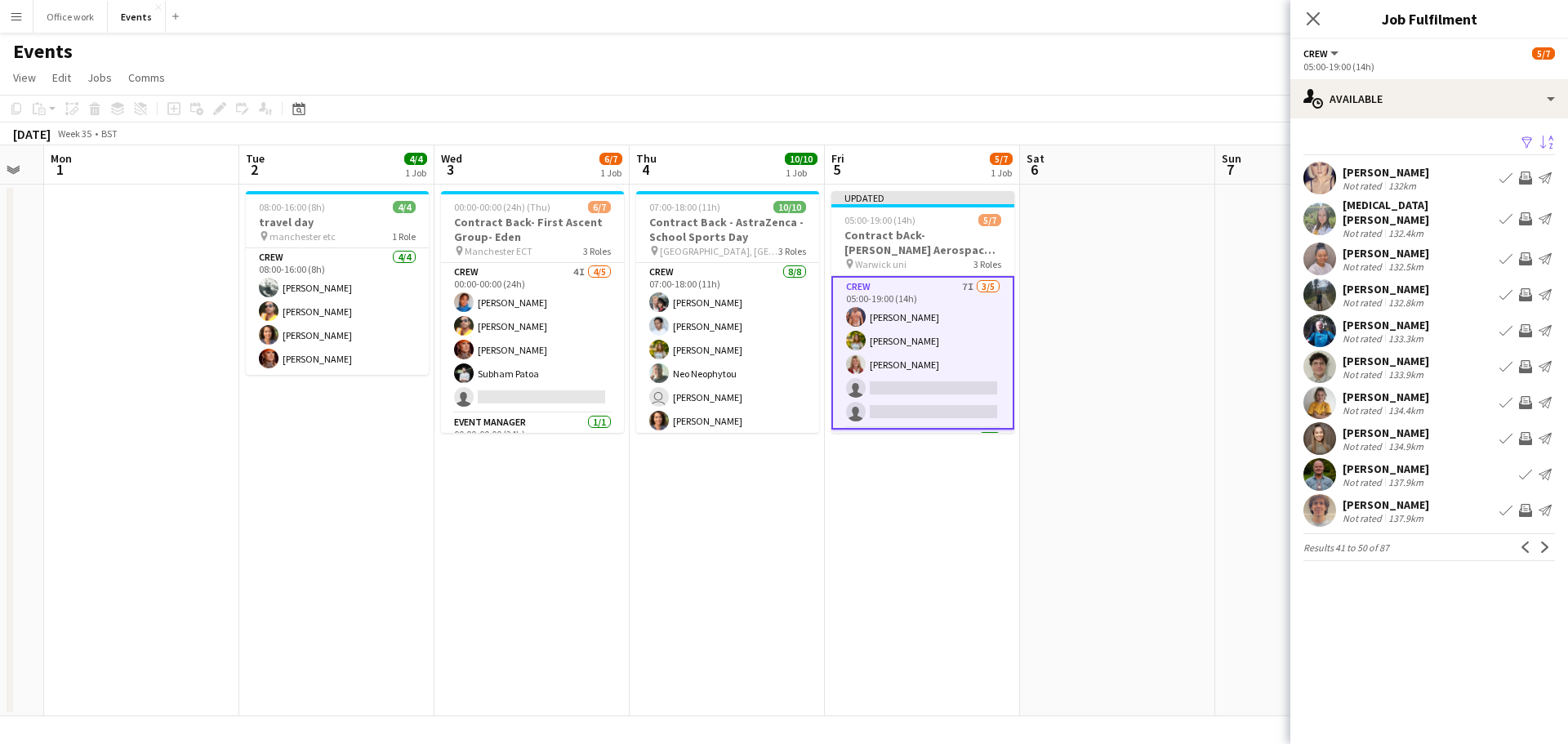
scroll to position [0, 0]
click at [1544, 541] on app-icon "Next" at bounding box center [1545, 547] width 11 height 11
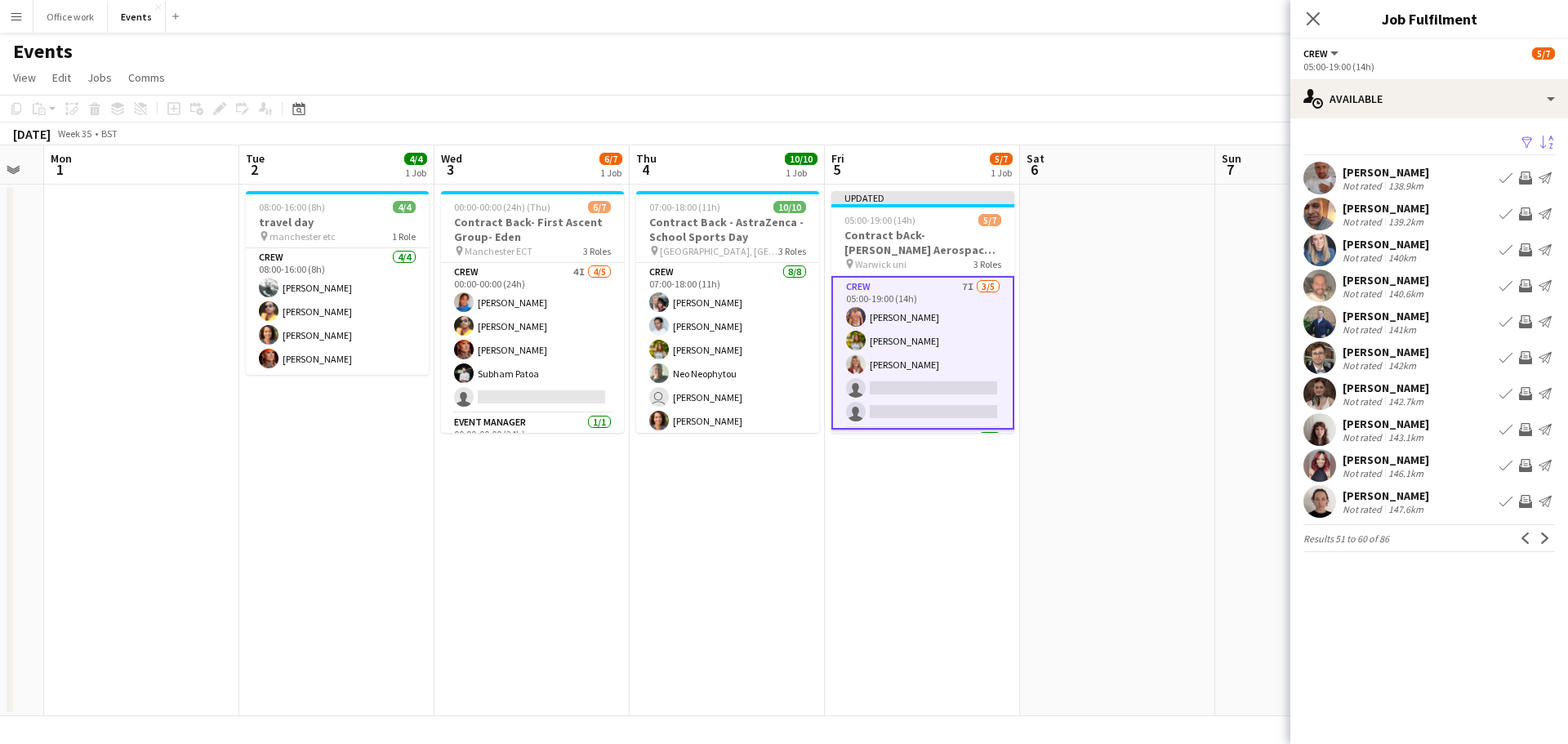
click at [1528, 283] on app-icon "Invite crew" at bounding box center [1525, 285] width 13 height 13
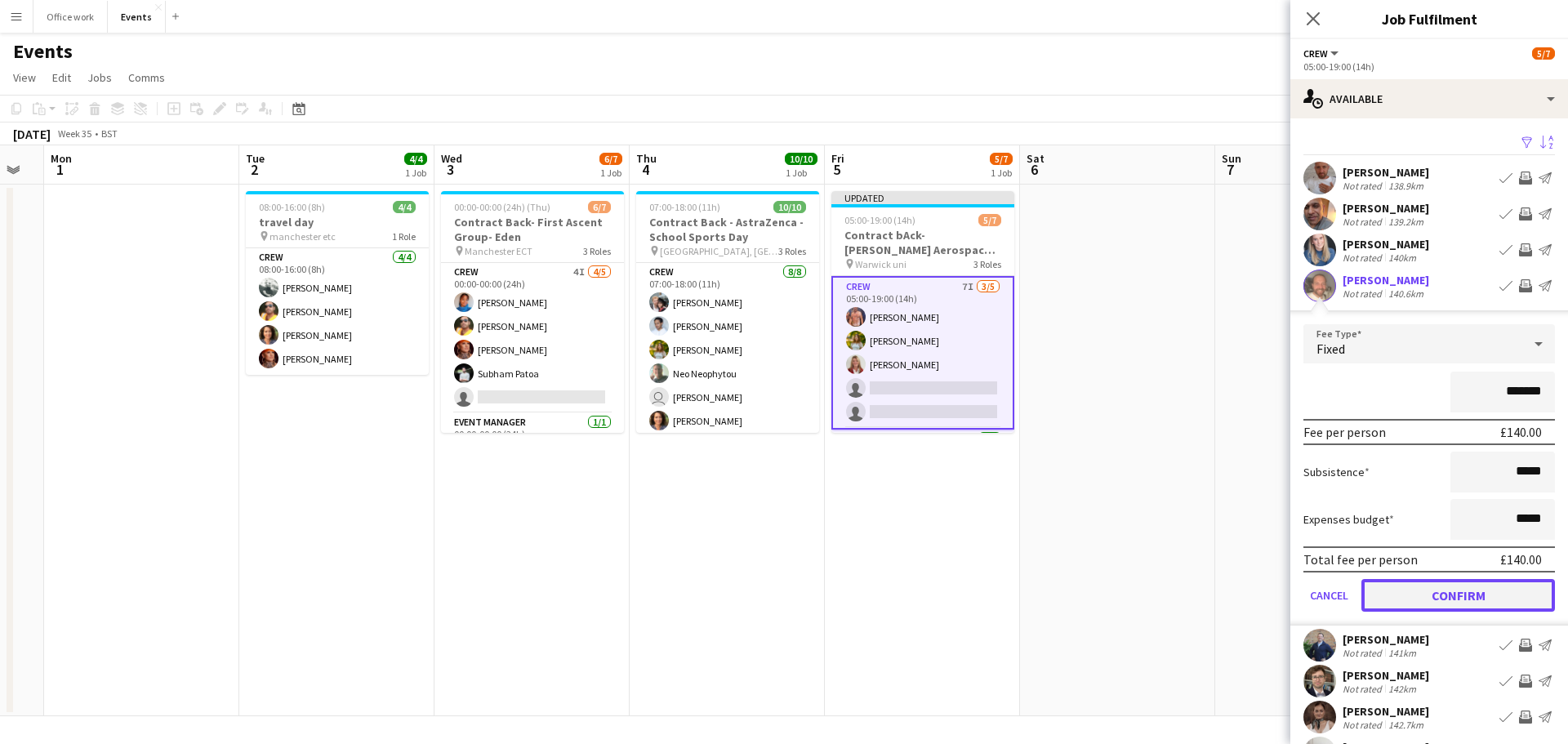
click at [1480, 591] on button "Confirm" at bounding box center [1458, 596] width 194 height 33
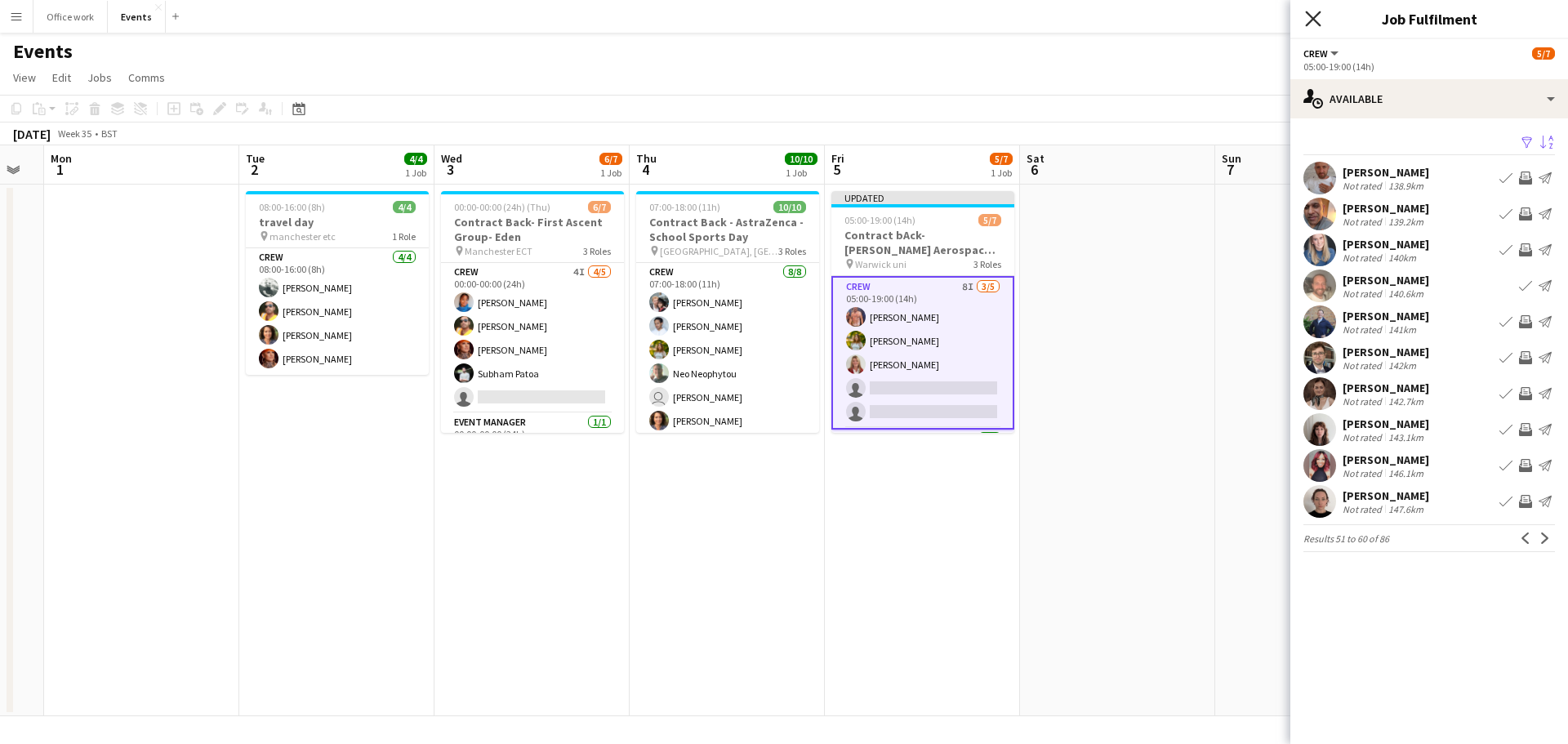
click at [1313, 15] on icon "Close pop-in" at bounding box center [1313, 18] width 16 height 16
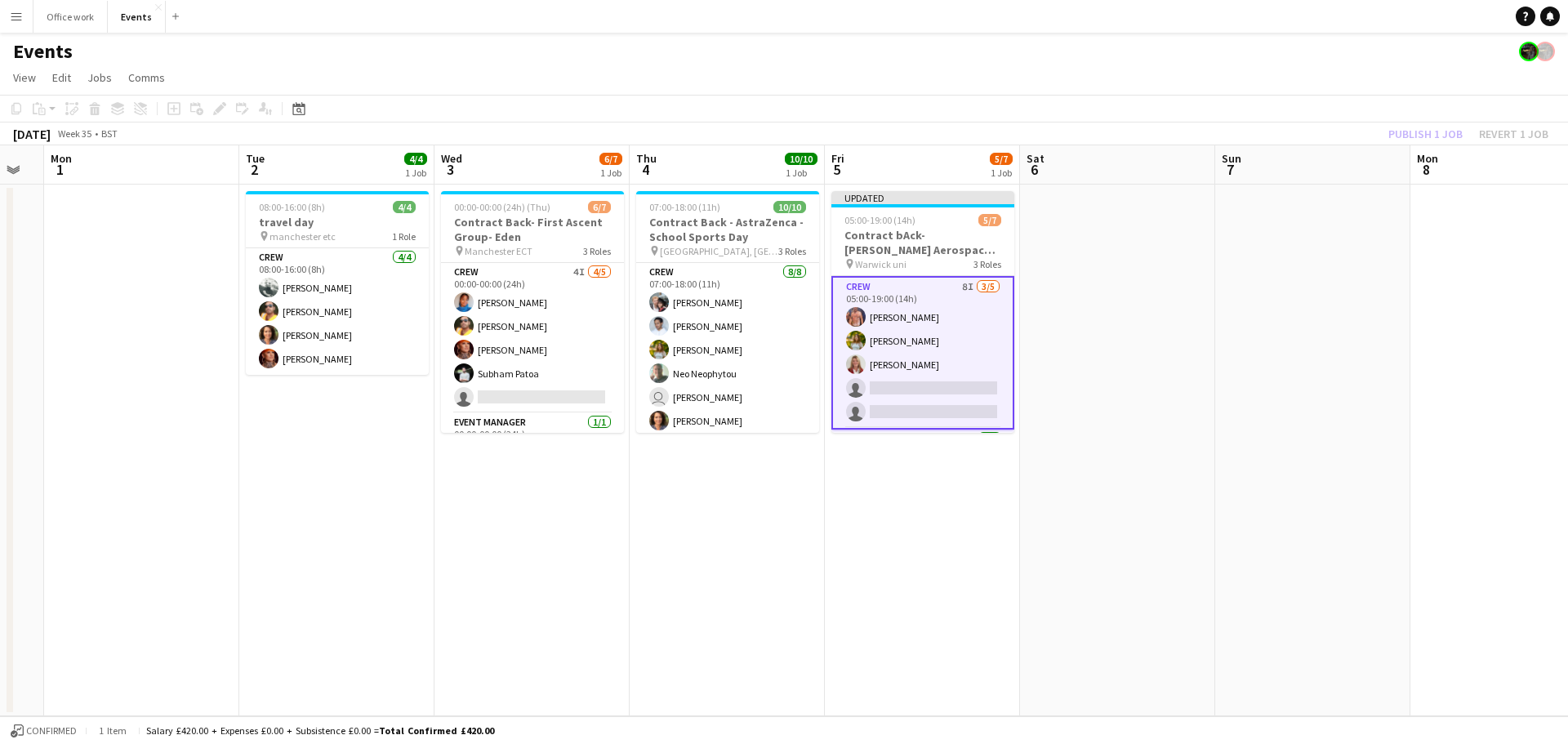
click at [1421, 134] on div "Publish 1 job Revert 1 job" at bounding box center [1468, 134] width 199 height 22
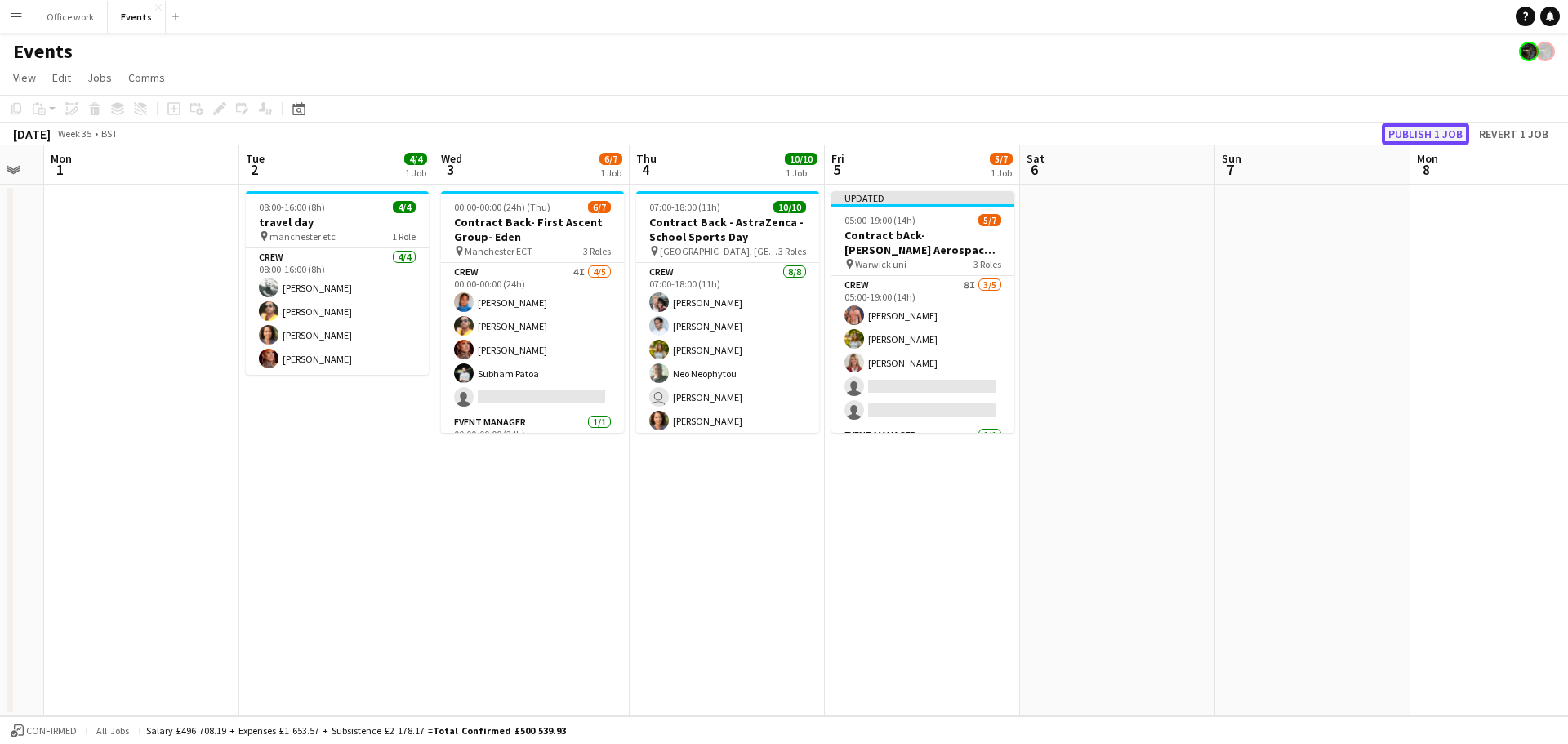
click at [1425, 134] on button "Publish 1 job" at bounding box center [1425, 134] width 87 height 22
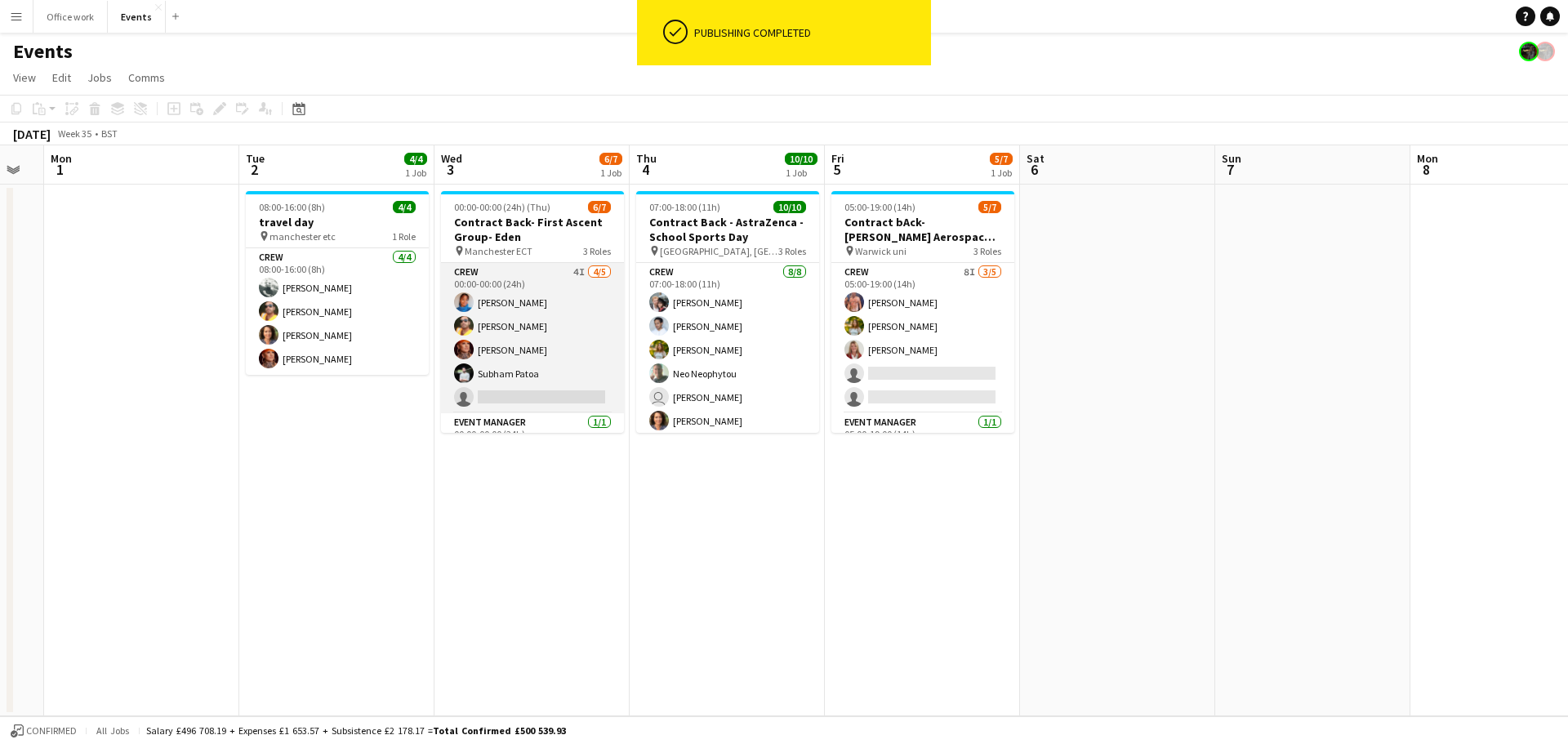
click at [525, 353] on app-card-role "Crew 4I [DATE] 00:00-00:00 (24h) [PERSON_NAME] Denim [PERSON_NAME] [PERSON_NAME…" at bounding box center [533, 338] width 183 height 150
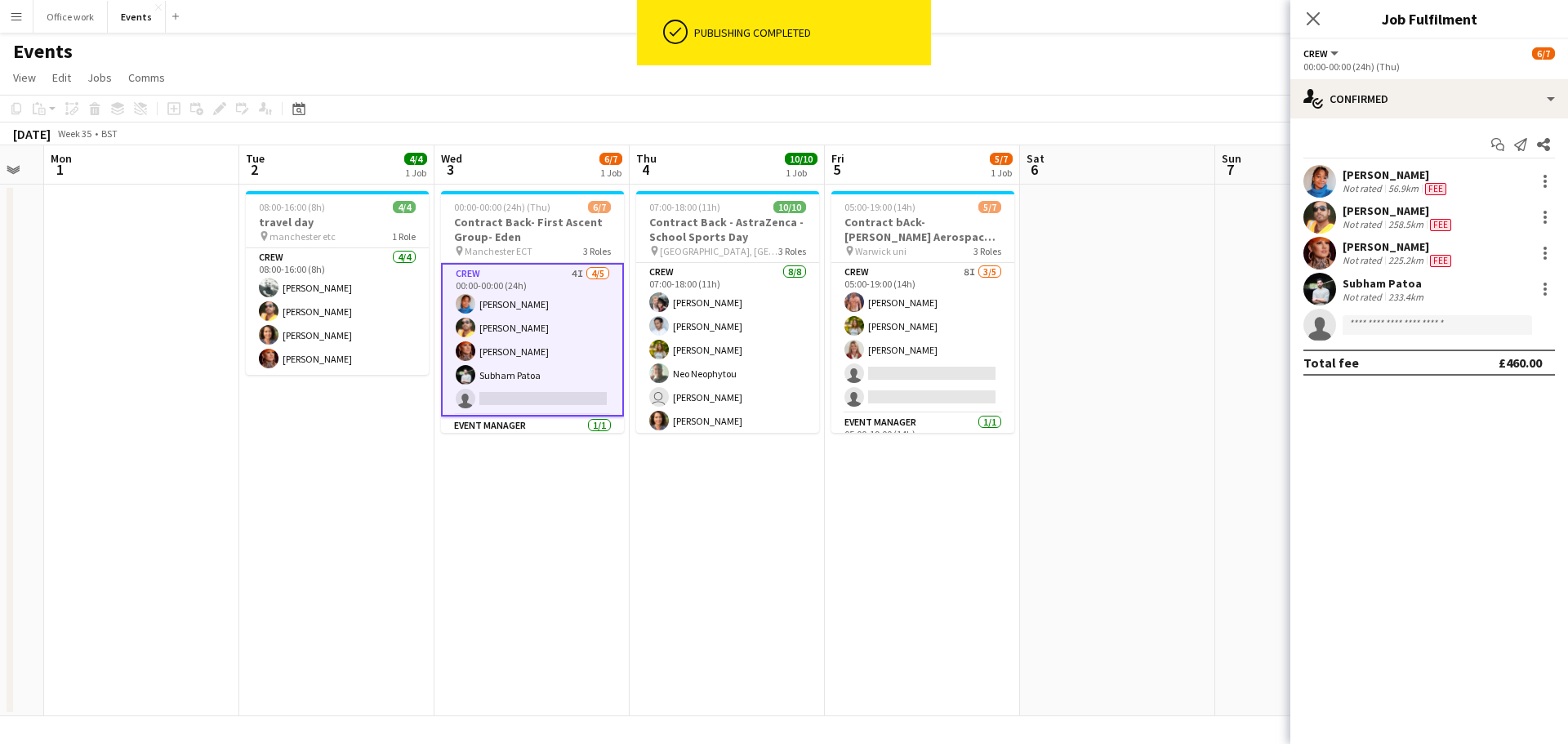
click at [550, 460] on app-date-cell "00:00-00:00 (24h) (Thu) 6/7 Contract Back- First Ascent Group- Eden pin Manches…" at bounding box center [532, 450] width 195 height 532
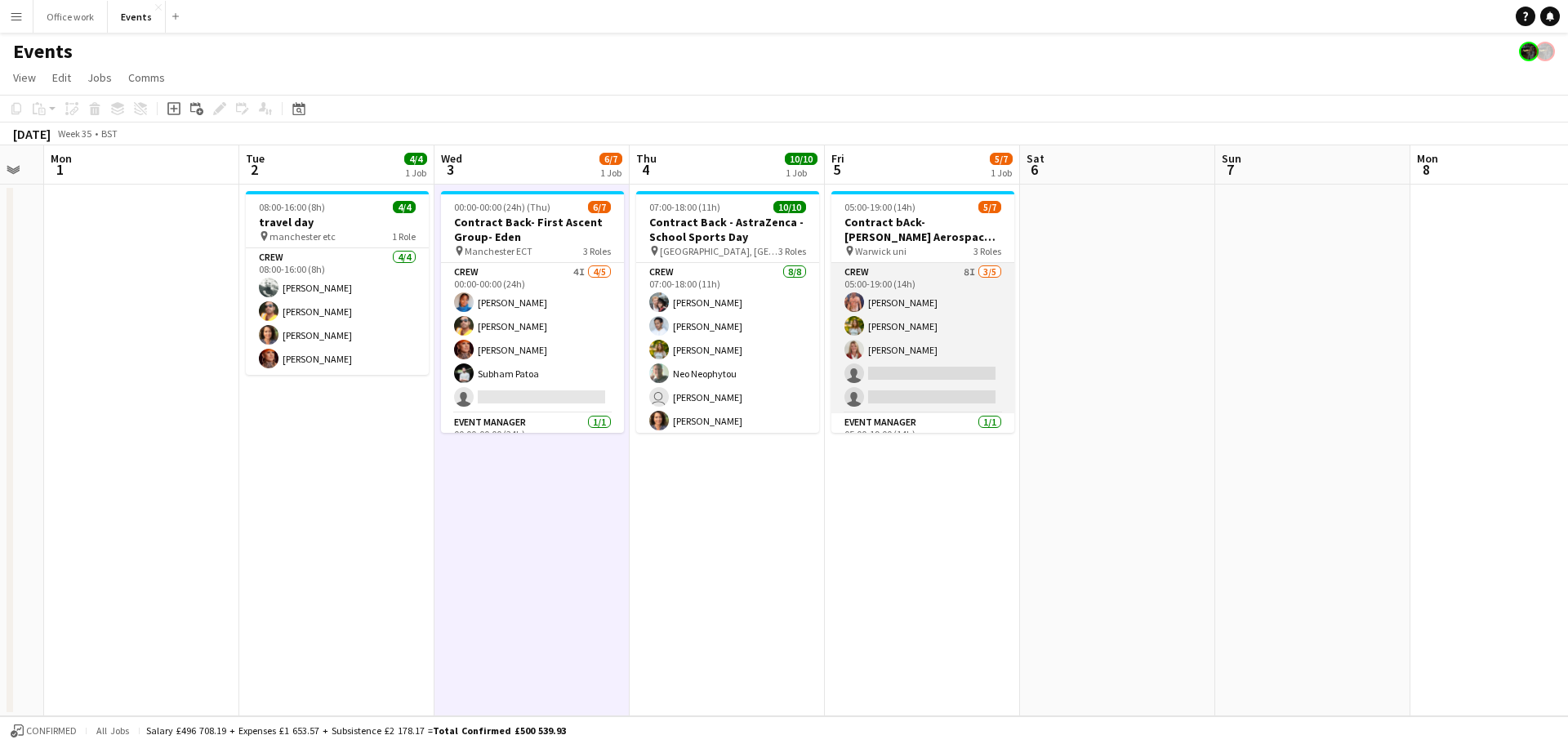
click at [853, 304] on app-user-avatar at bounding box center [854, 302] width 20 height 20
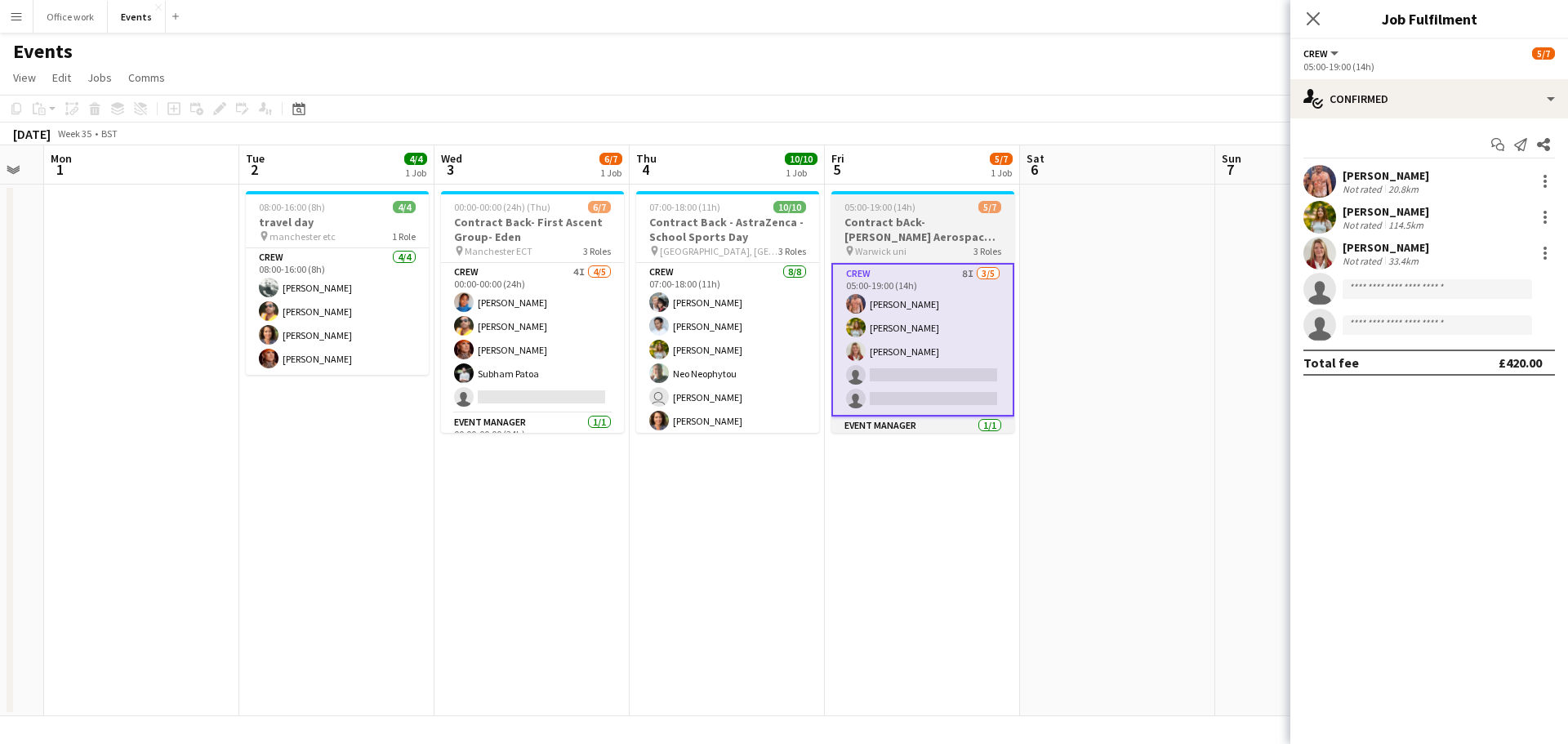
click at [900, 239] on h3 "Contract bAck-[PERSON_NAME] Aerospace- Diamond dome" at bounding box center [922, 229] width 183 height 29
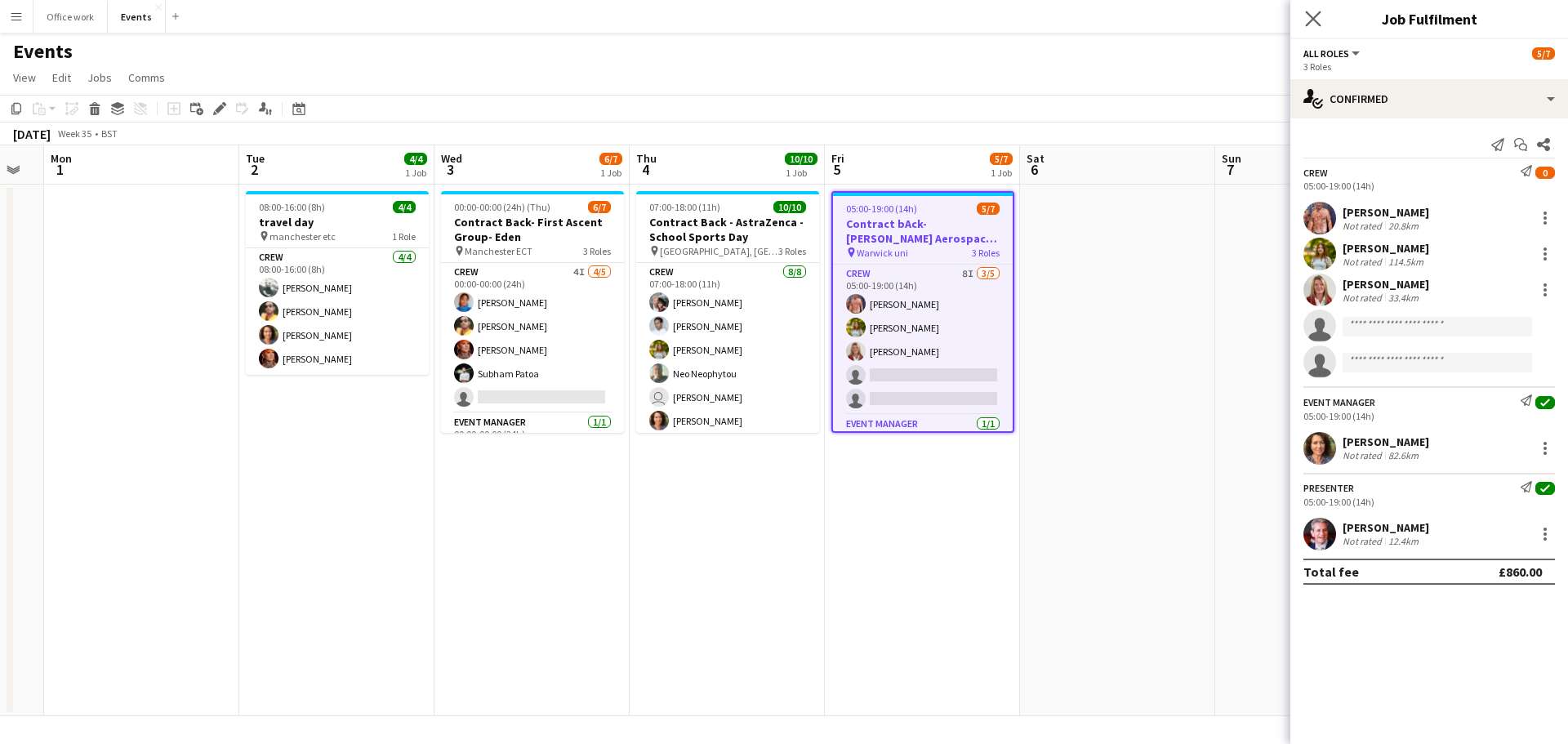
click at [1313, 8] on app-icon "Close pop-in" at bounding box center [1313, 19] width 23 height 23
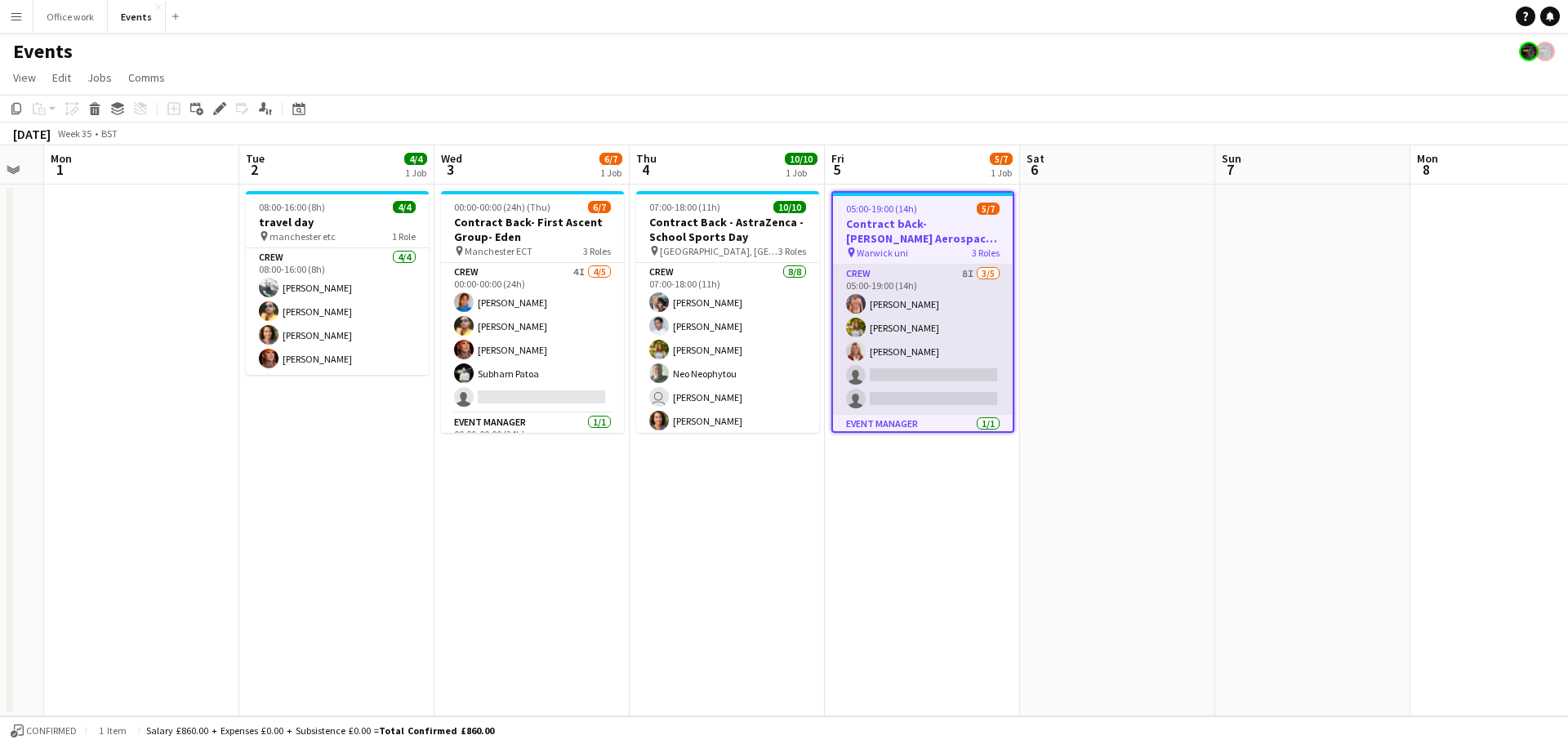
click at [936, 397] on app-card-role "Crew 8I [DATE] 05:00-19:00 (14h) [PERSON_NAME] [PERSON_NAME] [PERSON_NAME] sing…" at bounding box center [922, 340] width 179 height 150
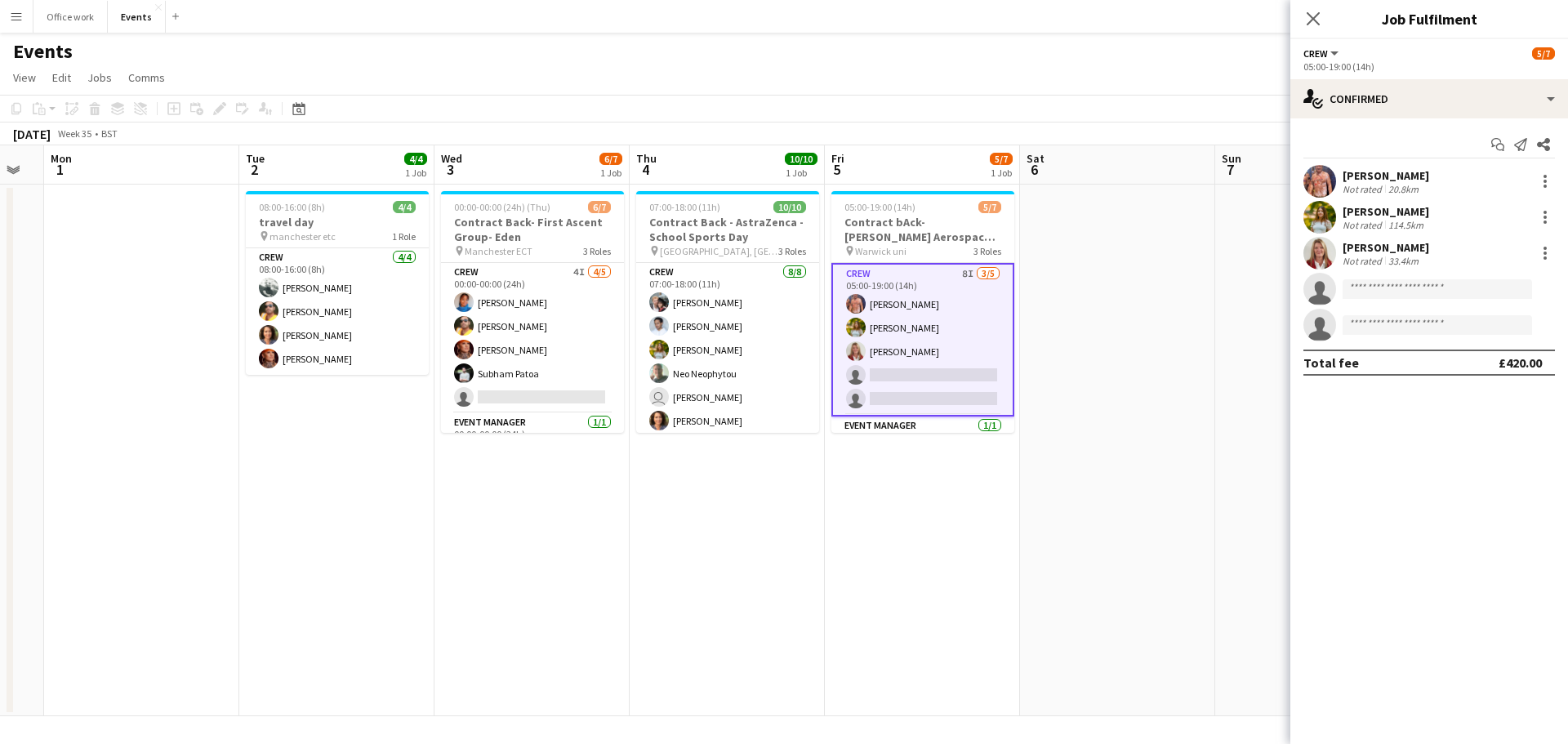
click at [1100, 108] on app-toolbar "Copy Paste Paste Ctrl+V Paste with crew Ctrl+Shift+V Paste linked Job [GEOGRAPH…" at bounding box center [784, 109] width 1568 height 28
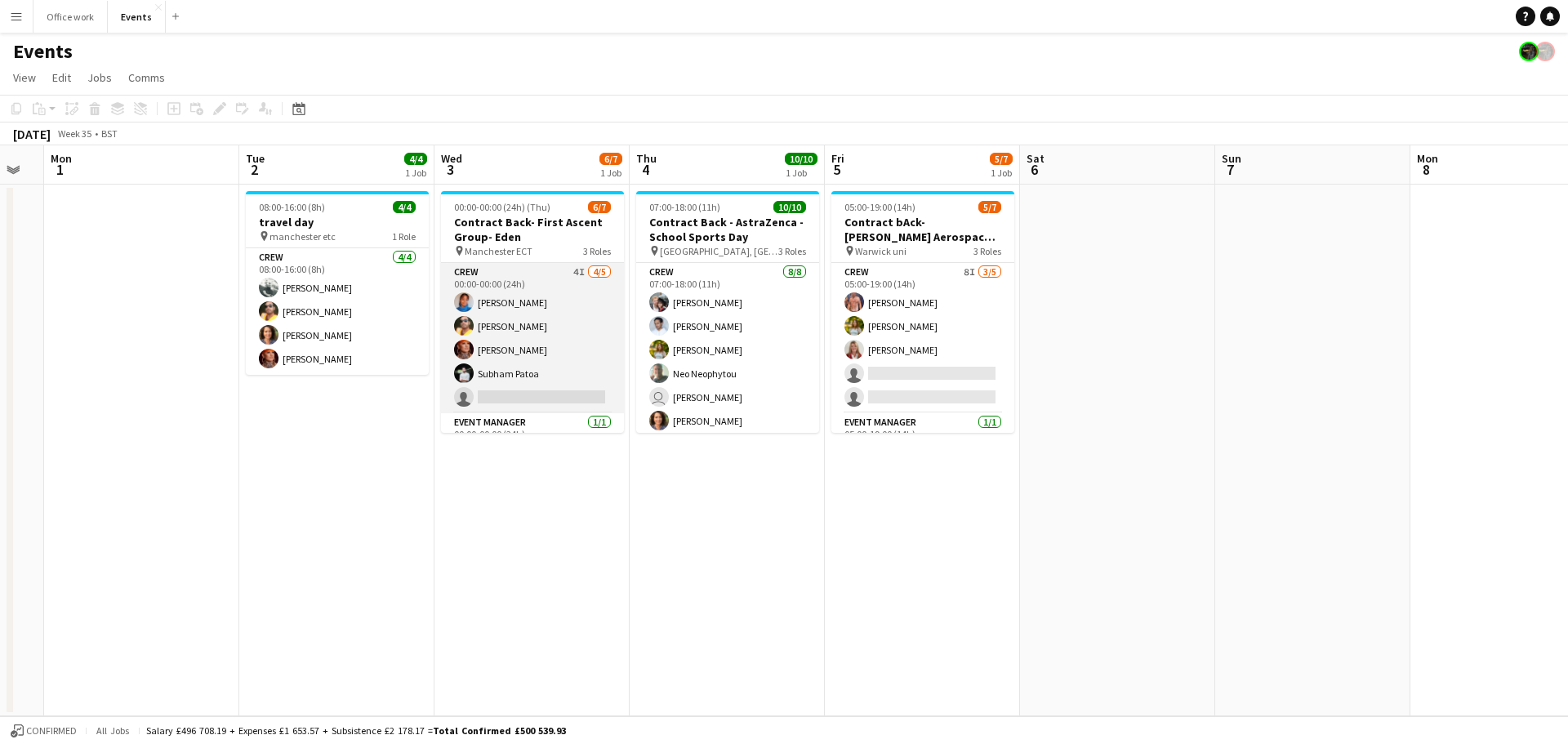
click at [573, 375] on app-card-role "Crew 4I [DATE] 00:00-00:00 (24h) [PERSON_NAME] Denim [PERSON_NAME] [PERSON_NAME…" at bounding box center [533, 338] width 183 height 150
